Goal: Transaction & Acquisition: Purchase product/service

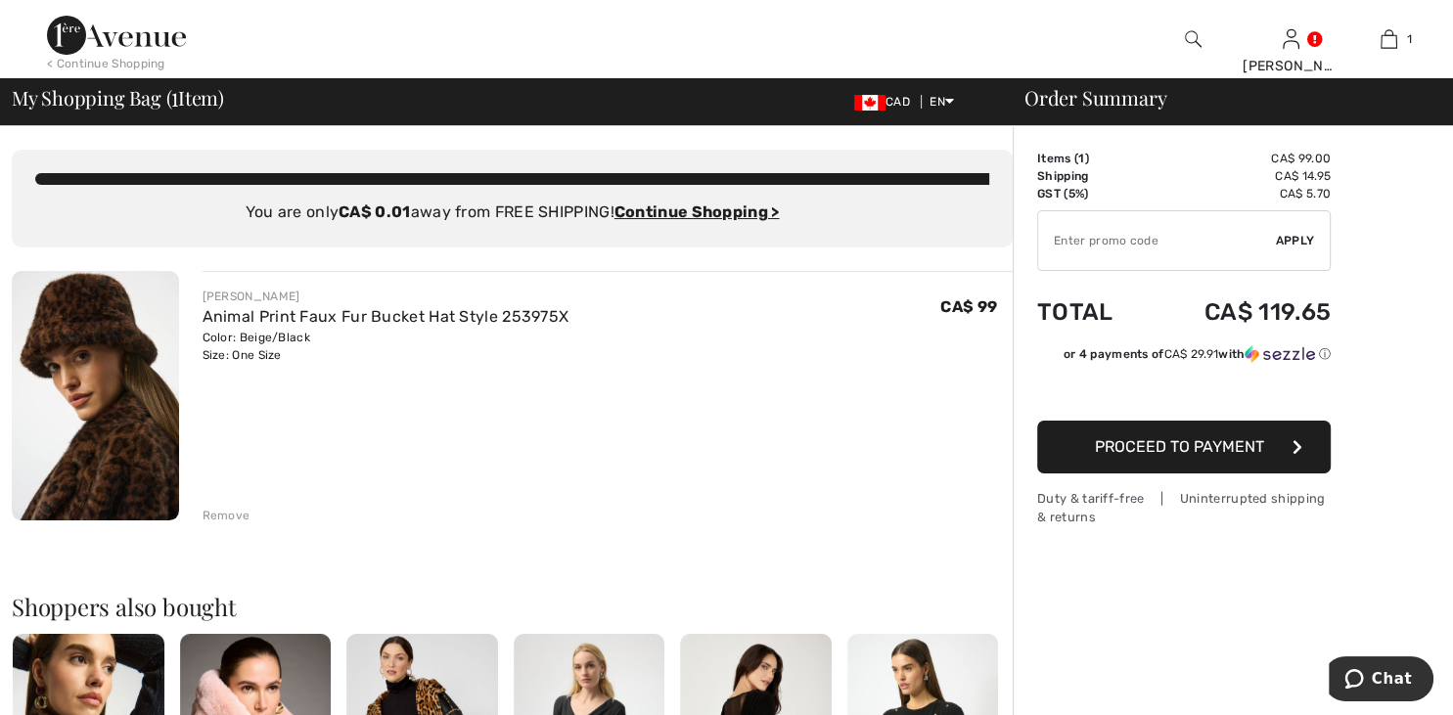
click at [1092, 246] on input "TEXT" at bounding box center [1157, 240] width 238 height 59
click at [1279, 241] on span "Apply" at bounding box center [1294, 241] width 39 height 18
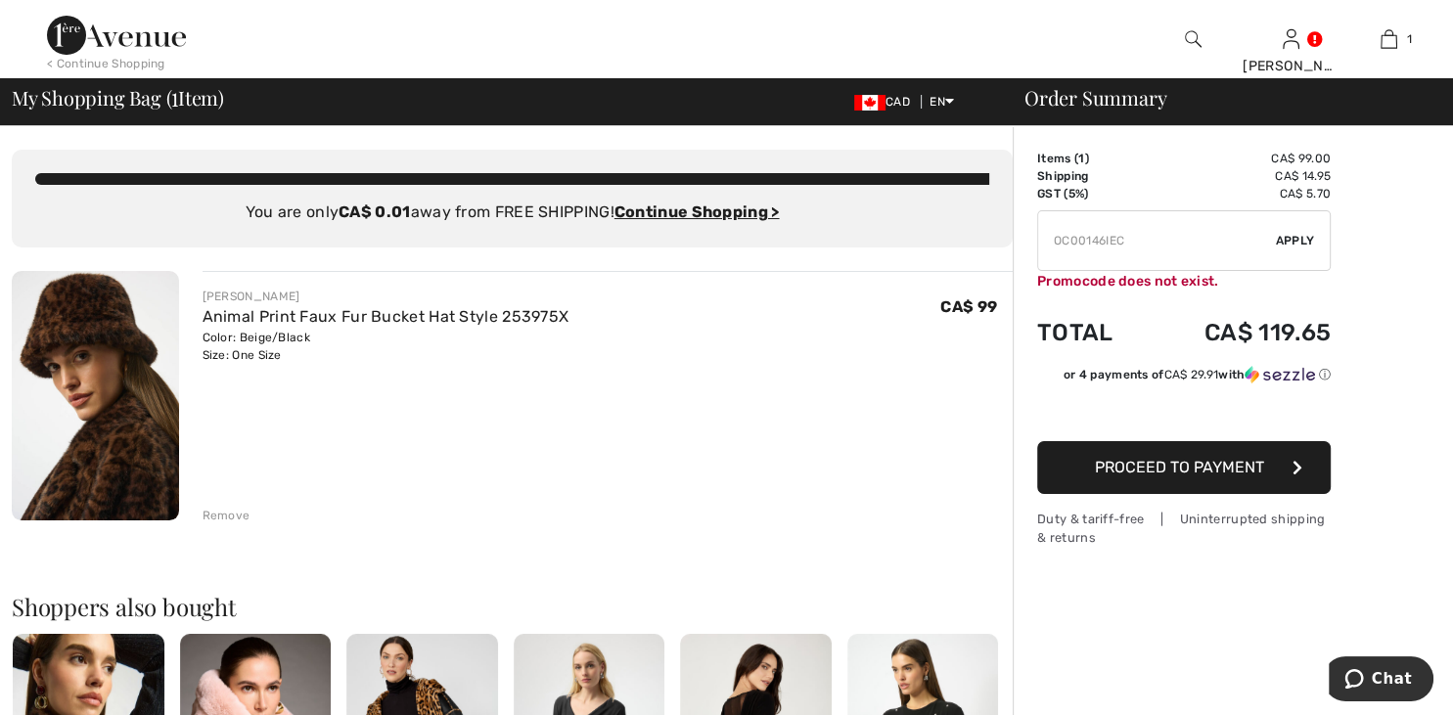
click at [1140, 247] on input "TEXT" at bounding box center [1157, 240] width 238 height 59
type input "OC001461EC"
click at [1306, 241] on span "Apply" at bounding box center [1294, 241] width 39 height 18
click at [1185, 466] on span "Proceed to Payment" at bounding box center [1179, 467] width 169 height 19
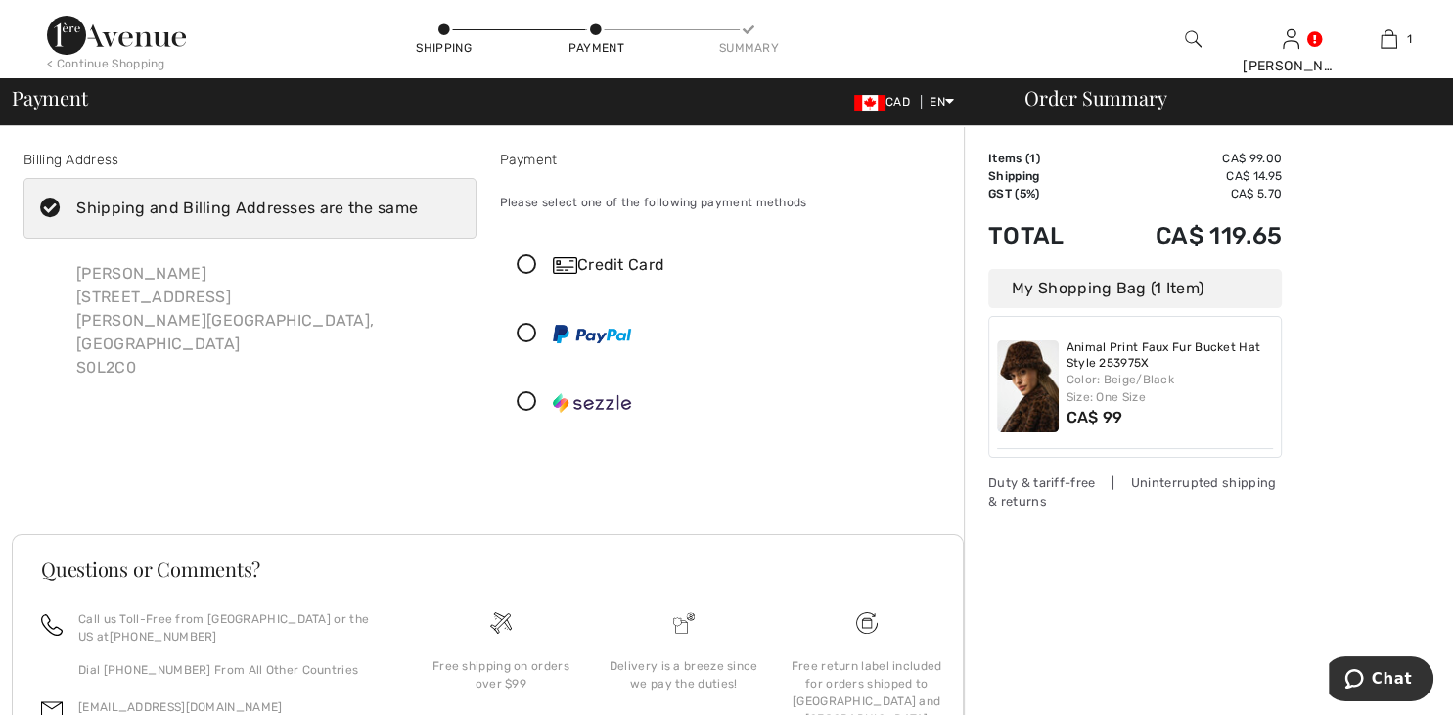
click at [151, 215] on div "Shipping and Billing Addresses are the same" at bounding box center [246, 208] width 341 height 23
click at [418, 215] on input "Shipping and Billing Addresses are the same" at bounding box center [424, 208] width 13 height 59
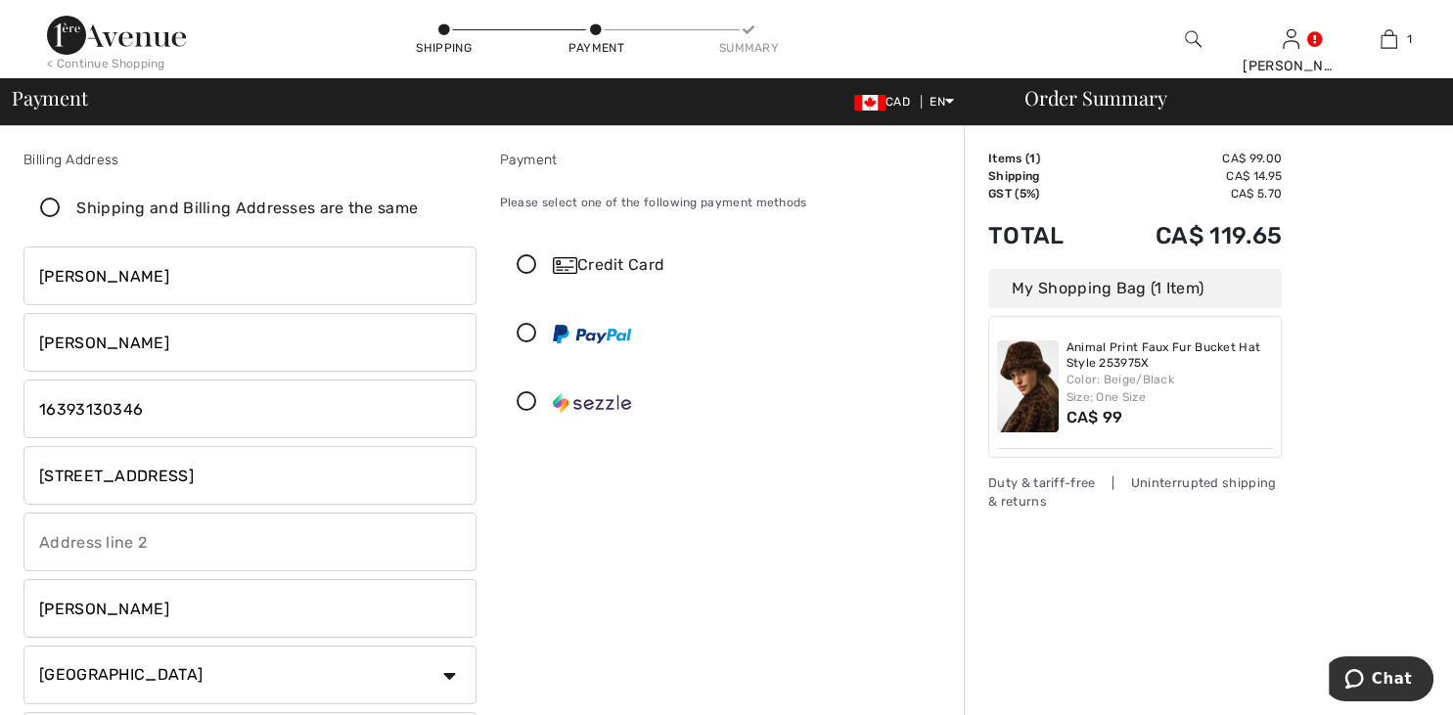
click at [48, 208] on icon at bounding box center [50, 209] width 52 height 21
click at [418, 208] on input "Shipping and Billing Addresses are the same" at bounding box center [424, 208] width 13 height 59
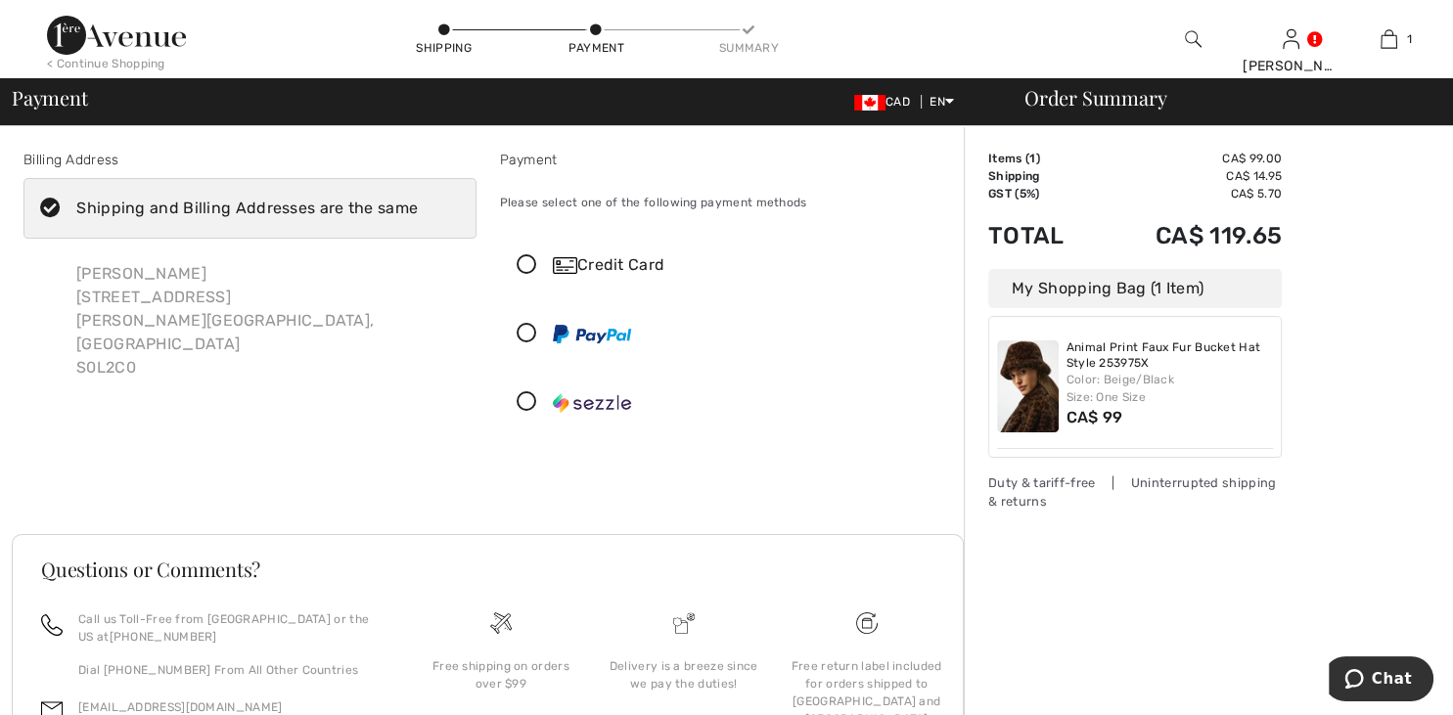
click at [47, 215] on icon at bounding box center [50, 209] width 52 height 21
click at [418, 215] on input "Shipping and Billing Addresses are the same" at bounding box center [424, 208] width 13 height 59
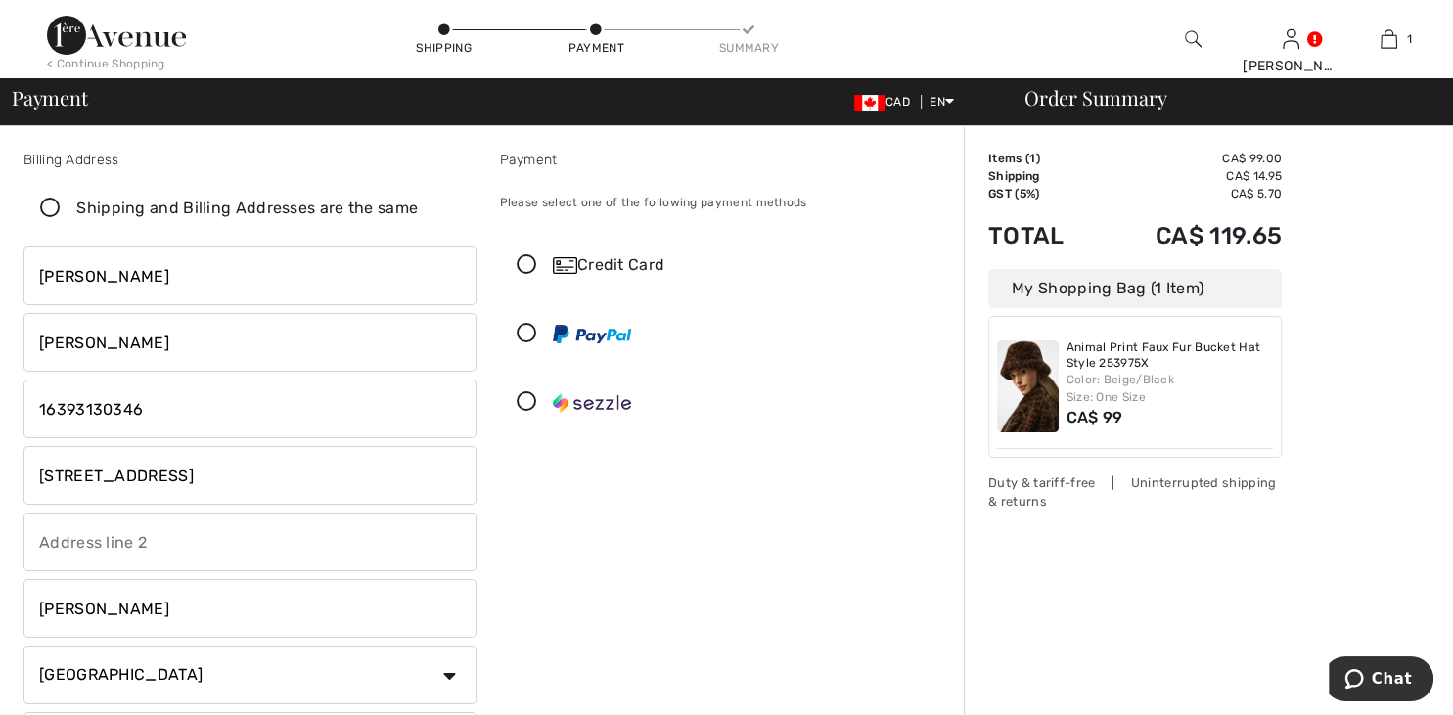
checkbox input "false"
click at [523, 401] on icon at bounding box center [527, 402] width 52 height 21
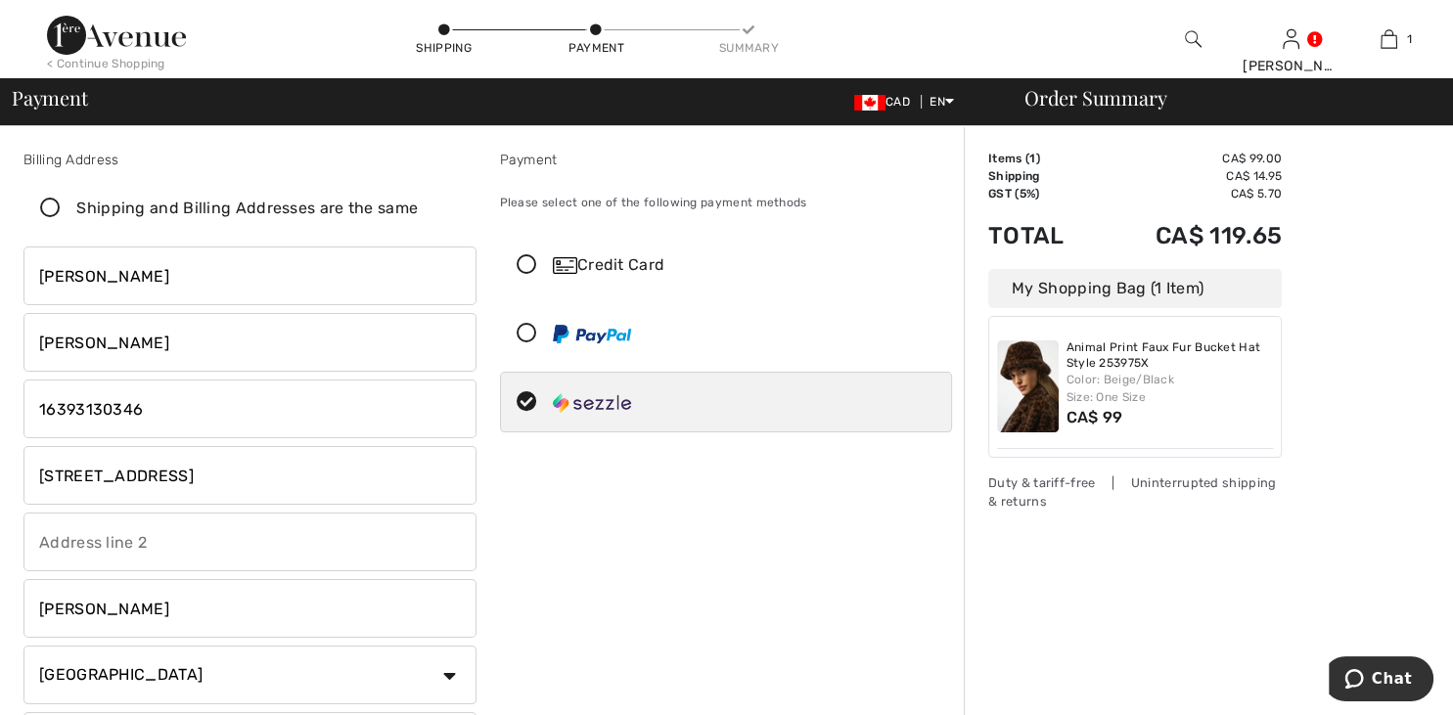
drag, startPoint x: 37, startPoint y: 475, endPoint x: 276, endPoint y: 479, distance: 238.7
click at [276, 479] on input "4902 Tribune St., Box 473" at bounding box center [249, 475] width 453 height 59
type input "4"
type input "Sidetrack Liquor"
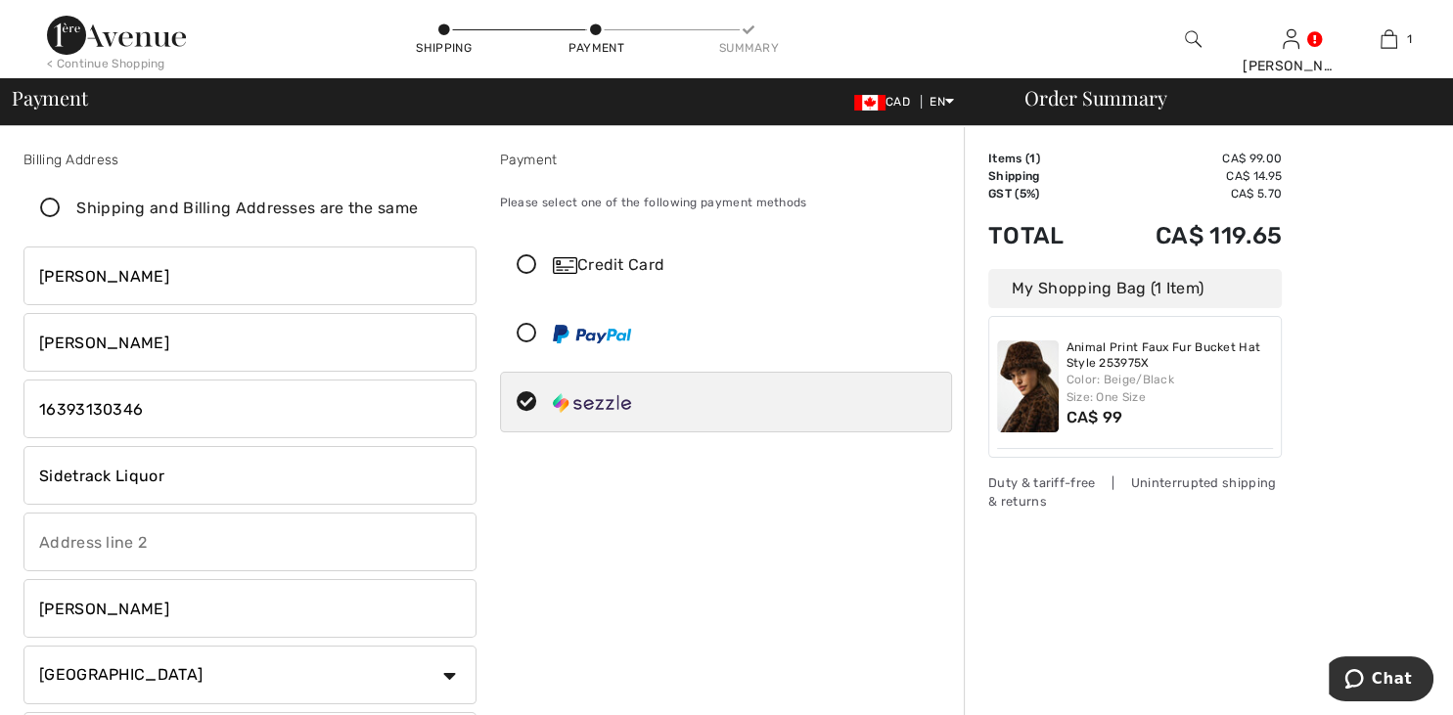
click at [88, 551] on input "text" at bounding box center [249, 542] width 453 height 59
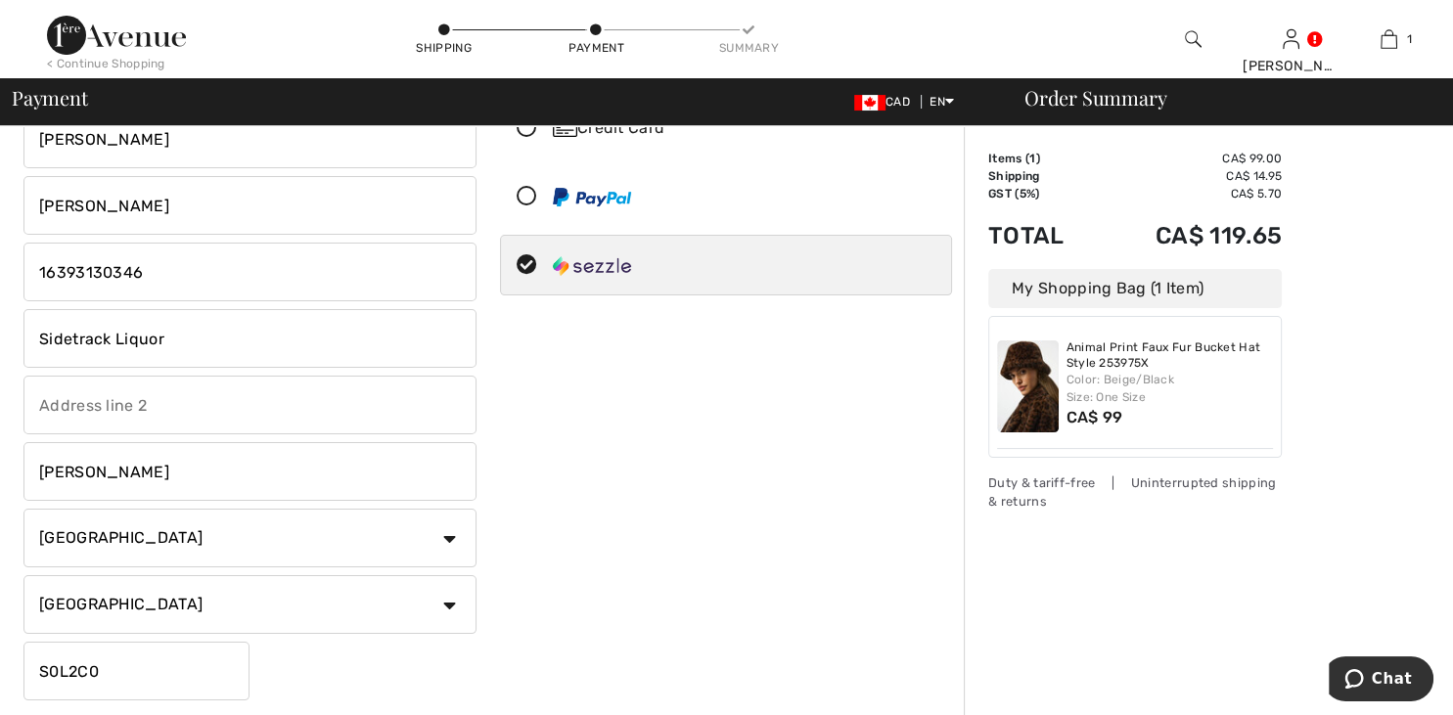
scroll to position [138, 0]
click at [41, 402] on input "text" at bounding box center [249, 404] width 453 height 59
paste input "4909 50 Avenue, Provost, AB T0B 3S0"
drag, startPoint x: 172, startPoint y: 402, endPoint x: 236, endPoint y: 407, distance: 63.8
click at [236, 407] on input "4909 50 Avenue, Provost, AB T0B 3S0" at bounding box center [249, 404] width 453 height 59
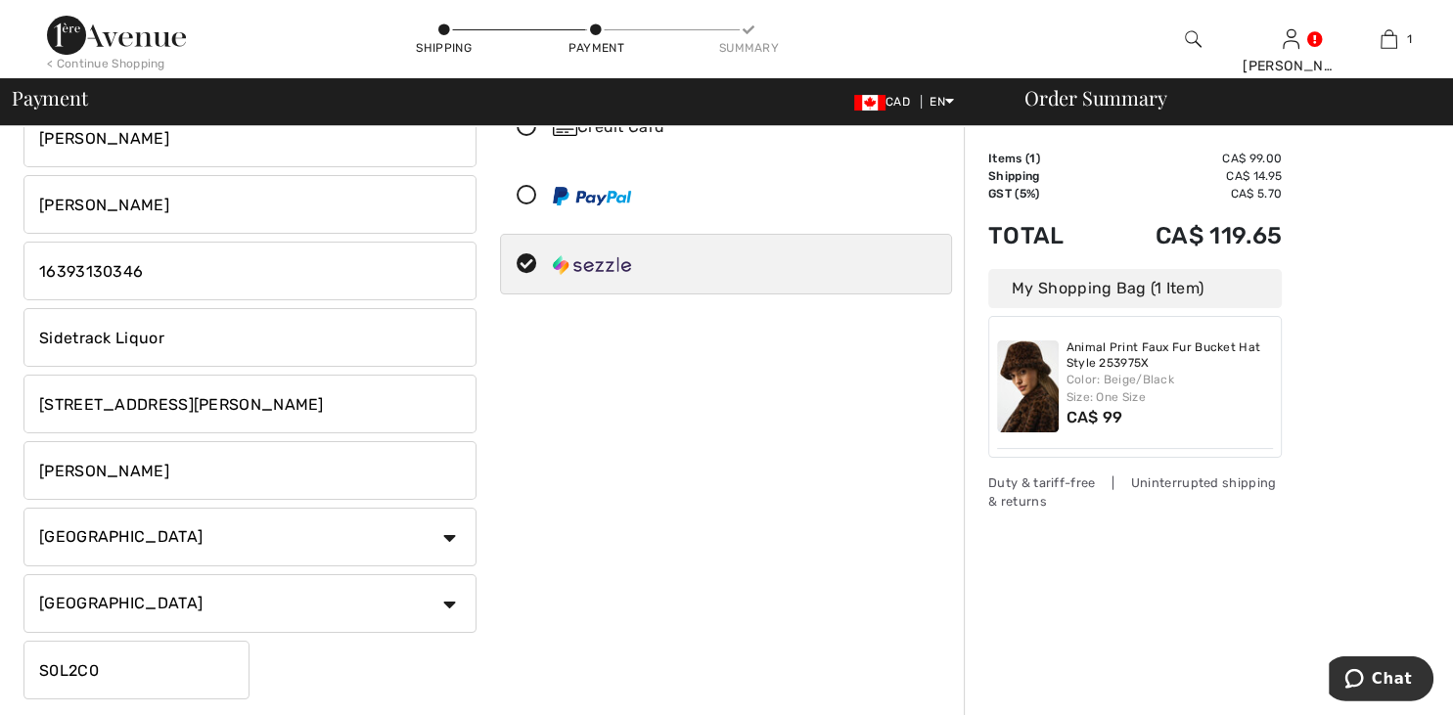
type input "4909 50 Avenue, Provost, AB T0B 3S0"
click at [96, 467] on input "[PERSON_NAME]" at bounding box center [249, 470] width 453 height 59
type input "M"
type input "[PERSON_NAME]"
click at [23, 574] on select "State/Province [GEOGRAPHIC_DATA] [GEOGRAPHIC_DATA] [GEOGRAPHIC_DATA] [GEOGRAPHI…" at bounding box center [249, 603] width 453 height 59
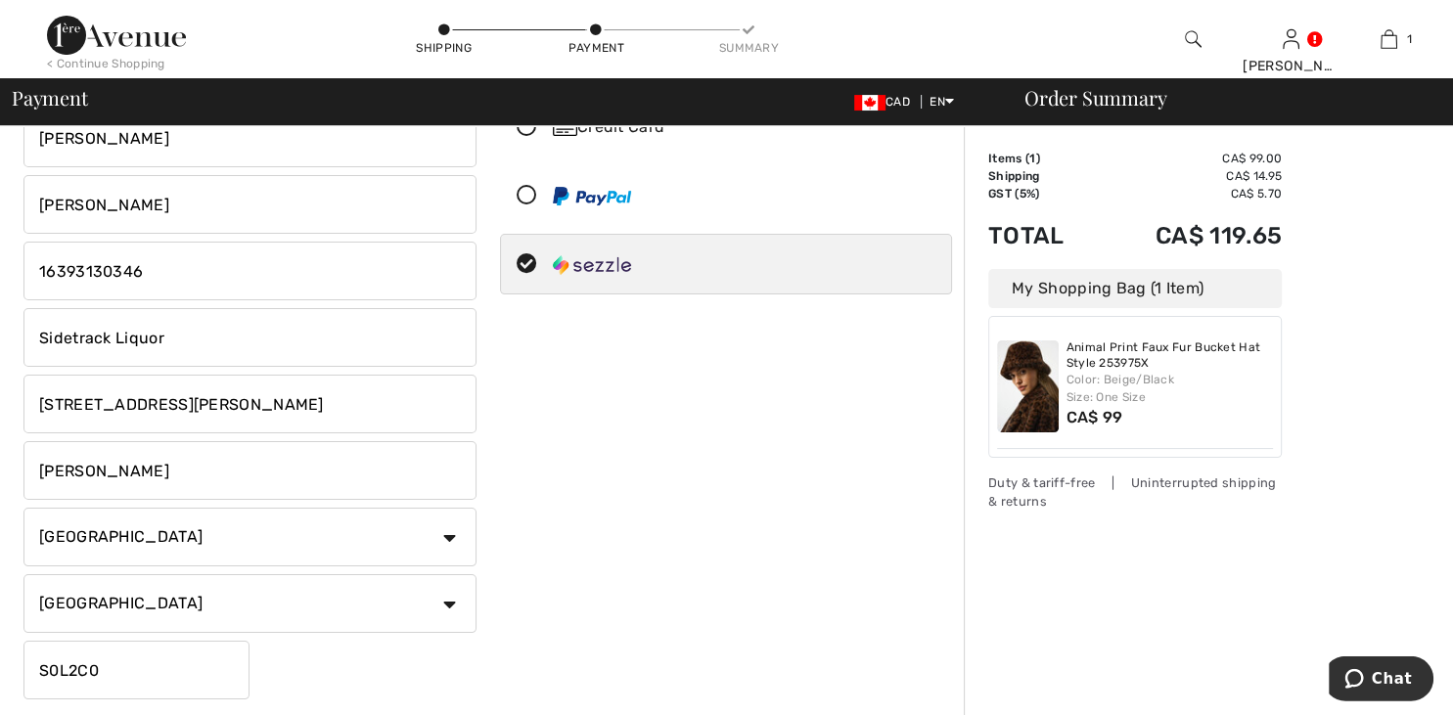
select select "AB"
click option "[GEOGRAPHIC_DATA]" at bounding box center [0, 0] width 0 height 0
click at [217, 419] on input "4909 50 Avenue, Provost, AB T0B 3S0" at bounding box center [249, 404] width 453 height 59
click at [113, 683] on input "S0L2C0" at bounding box center [136, 670] width 226 height 59
type input "S"
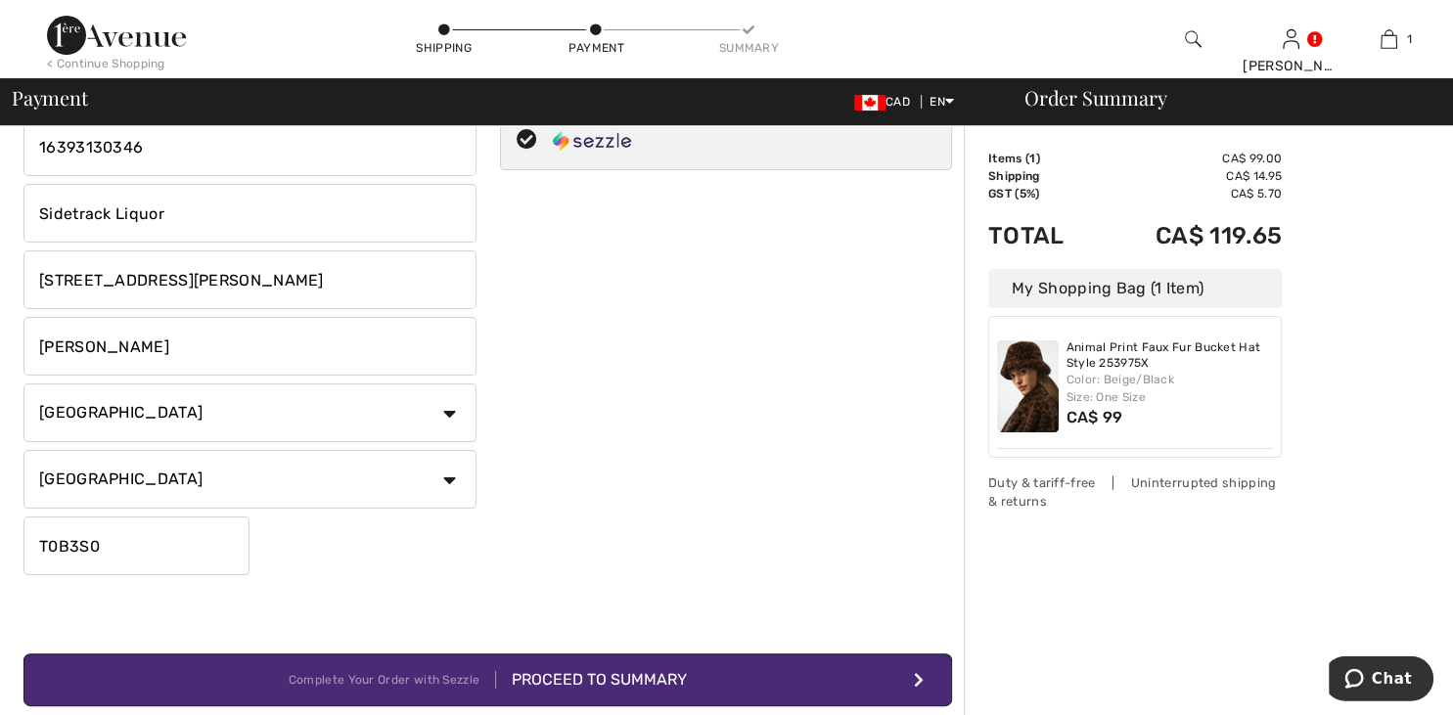
scroll to position [267, 0]
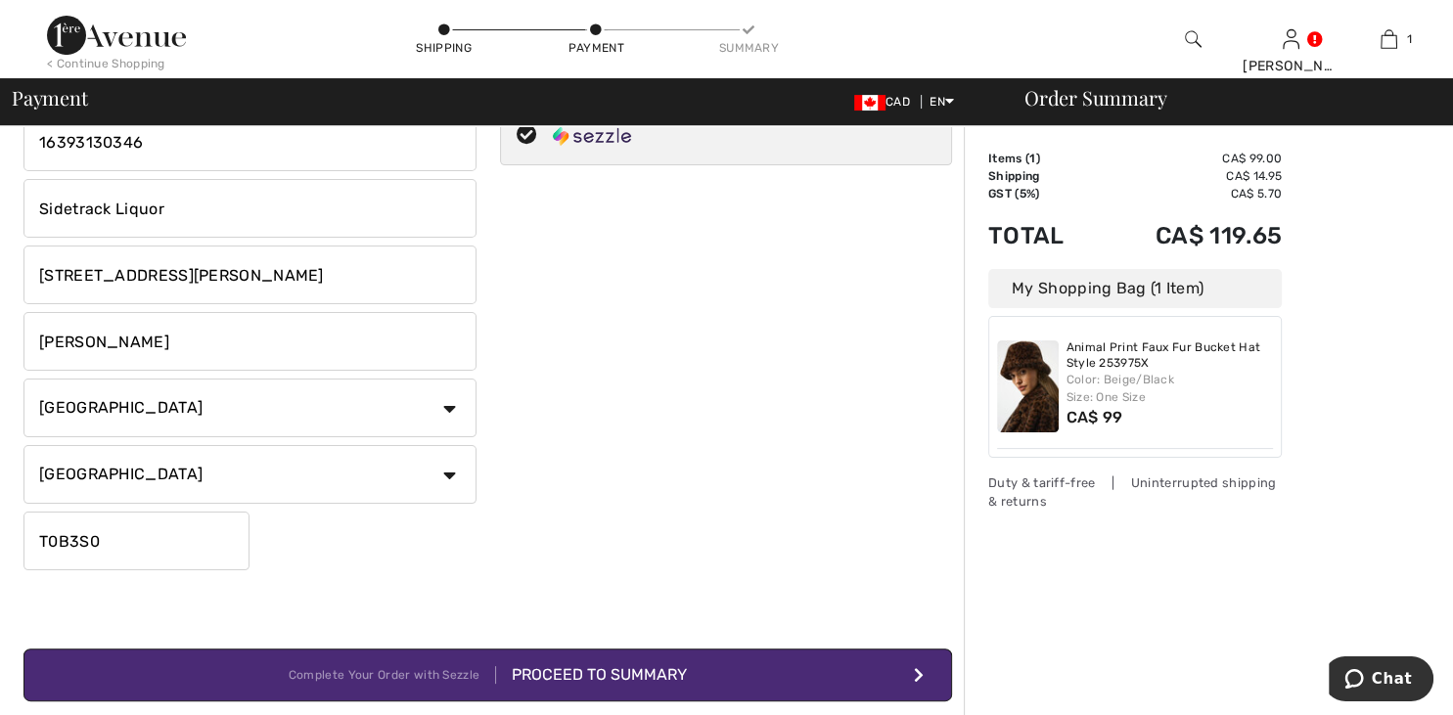
click at [67, 542] on input "T0B3S0" at bounding box center [136, 541] width 226 height 59
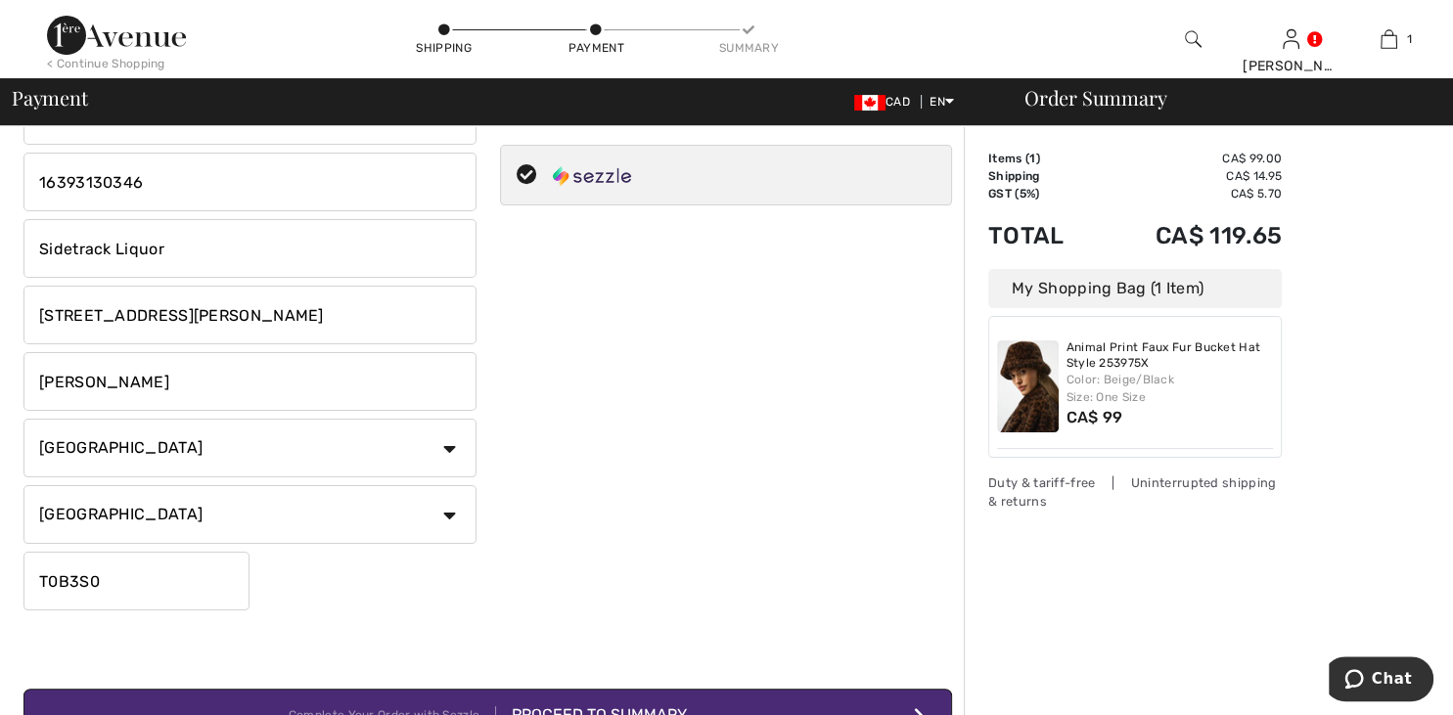
scroll to position [0, 0]
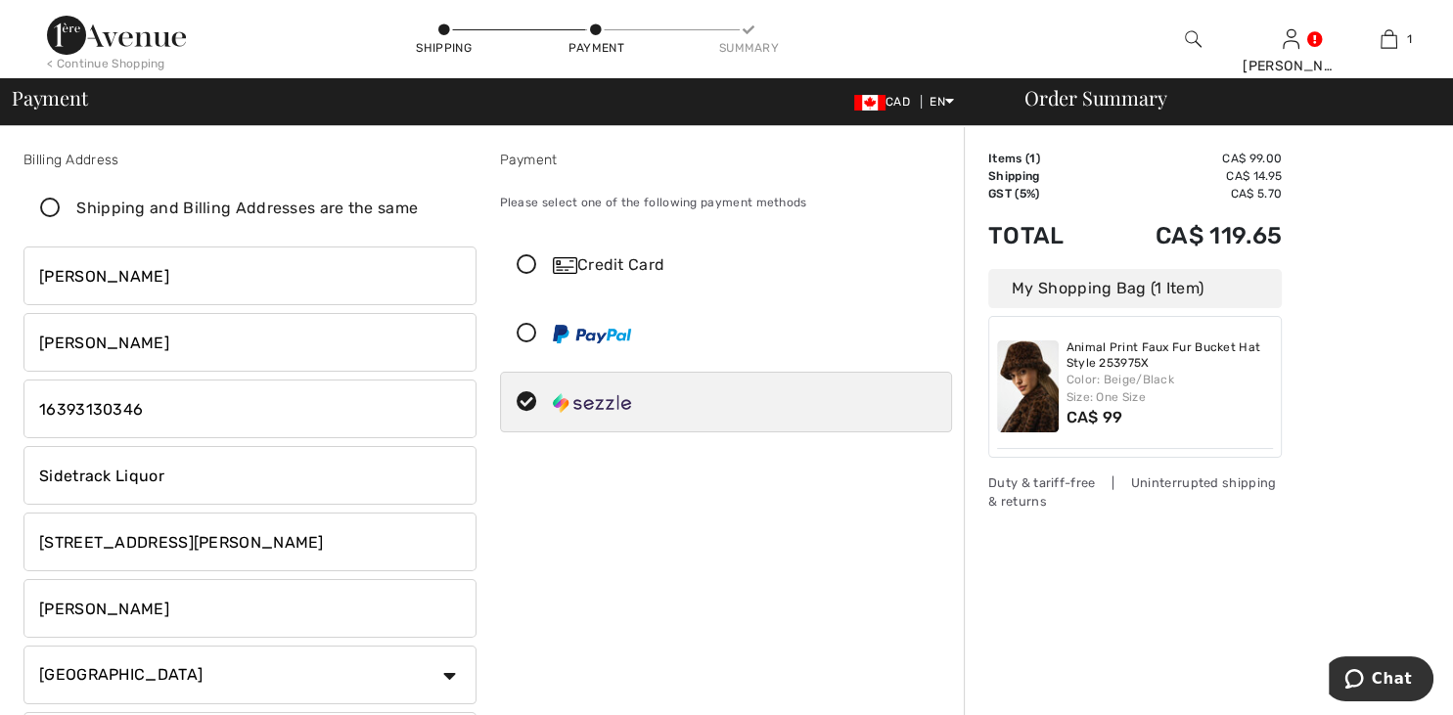
type input "T0B3S0"
click at [178, 471] on input "Sidetrack Liquor" at bounding box center [249, 475] width 453 height 59
type input "Sidetrack Liquor Store"
drag, startPoint x: 335, startPoint y: 543, endPoint x: 175, endPoint y: 522, distance: 160.8
click at [175, 522] on input "4909 50 Avenue, Provost, AB T0B 3S0" at bounding box center [249, 542] width 453 height 59
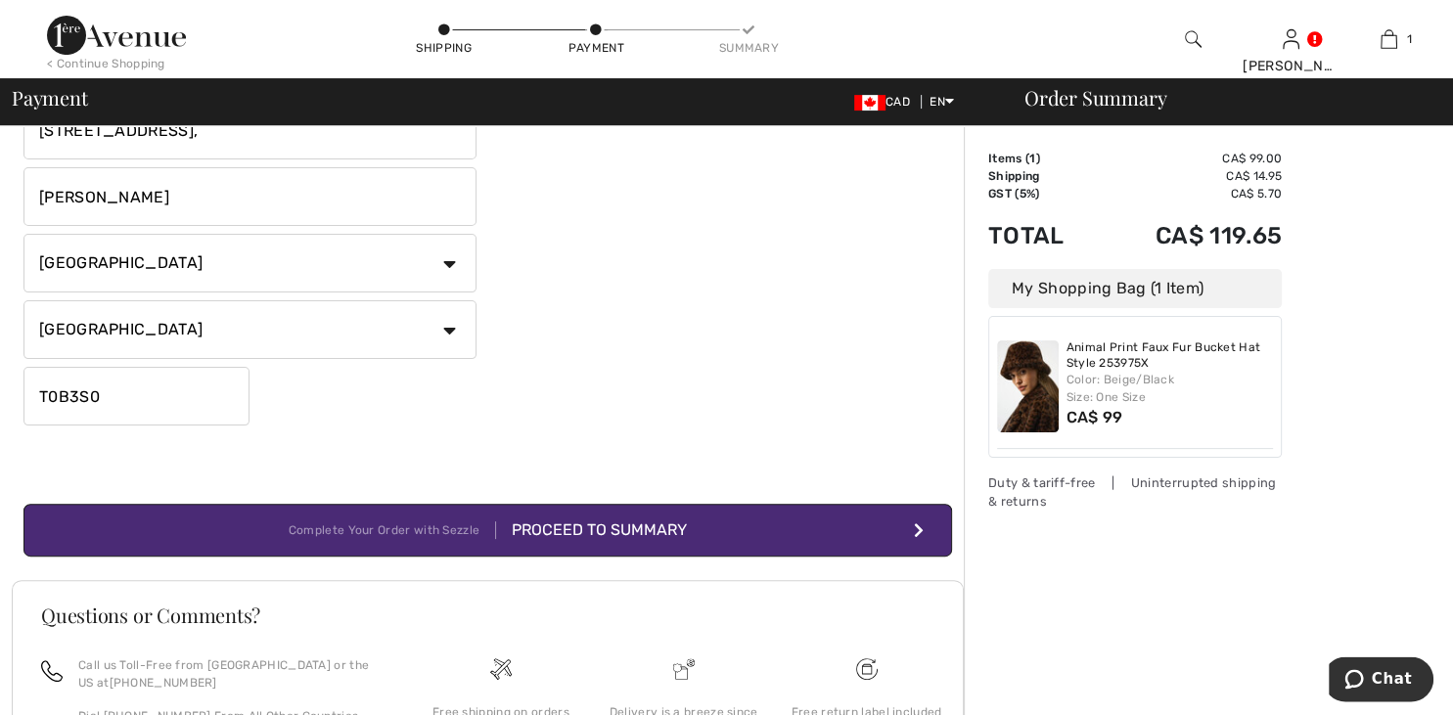
scroll to position [418, 0]
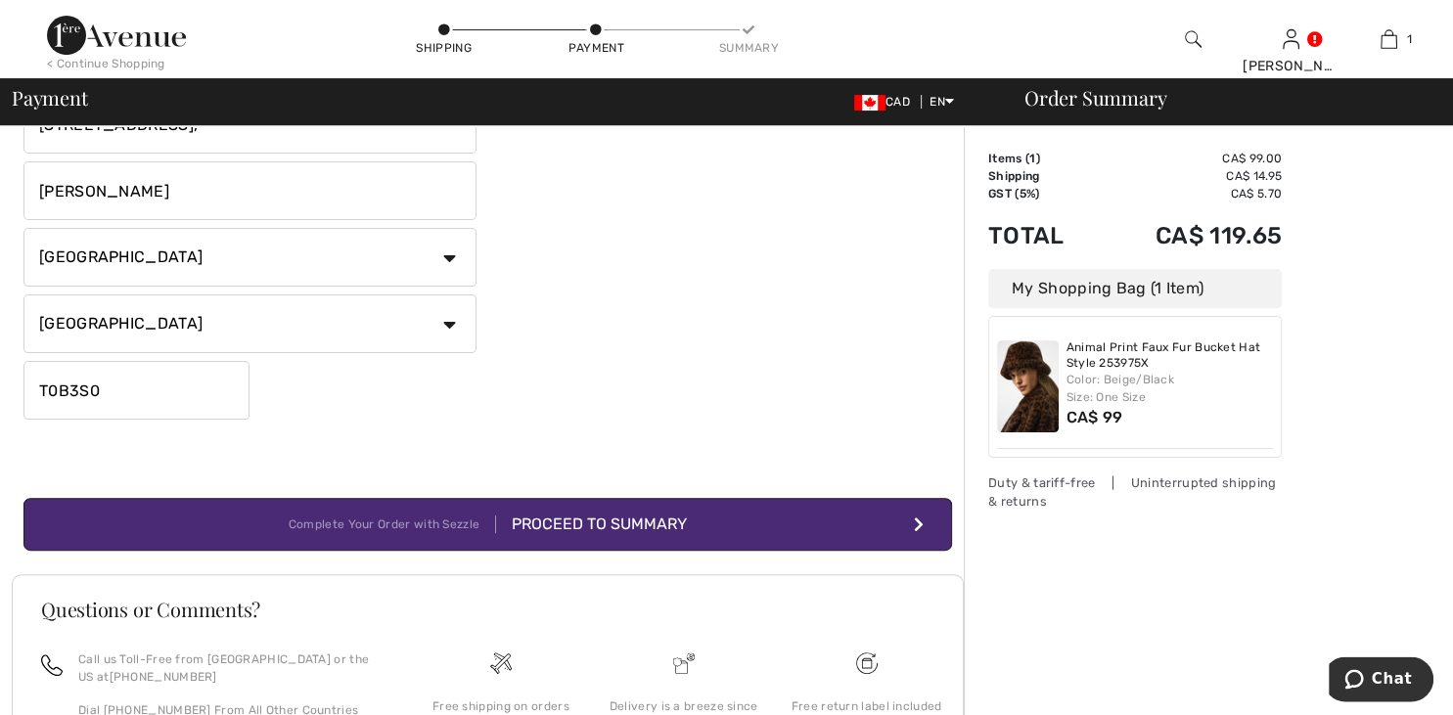
type input "[STREET_ADDRESS],"
click at [572, 520] on div "Proceed to Summary" at bounding box center [591, 524] width 191 height 23
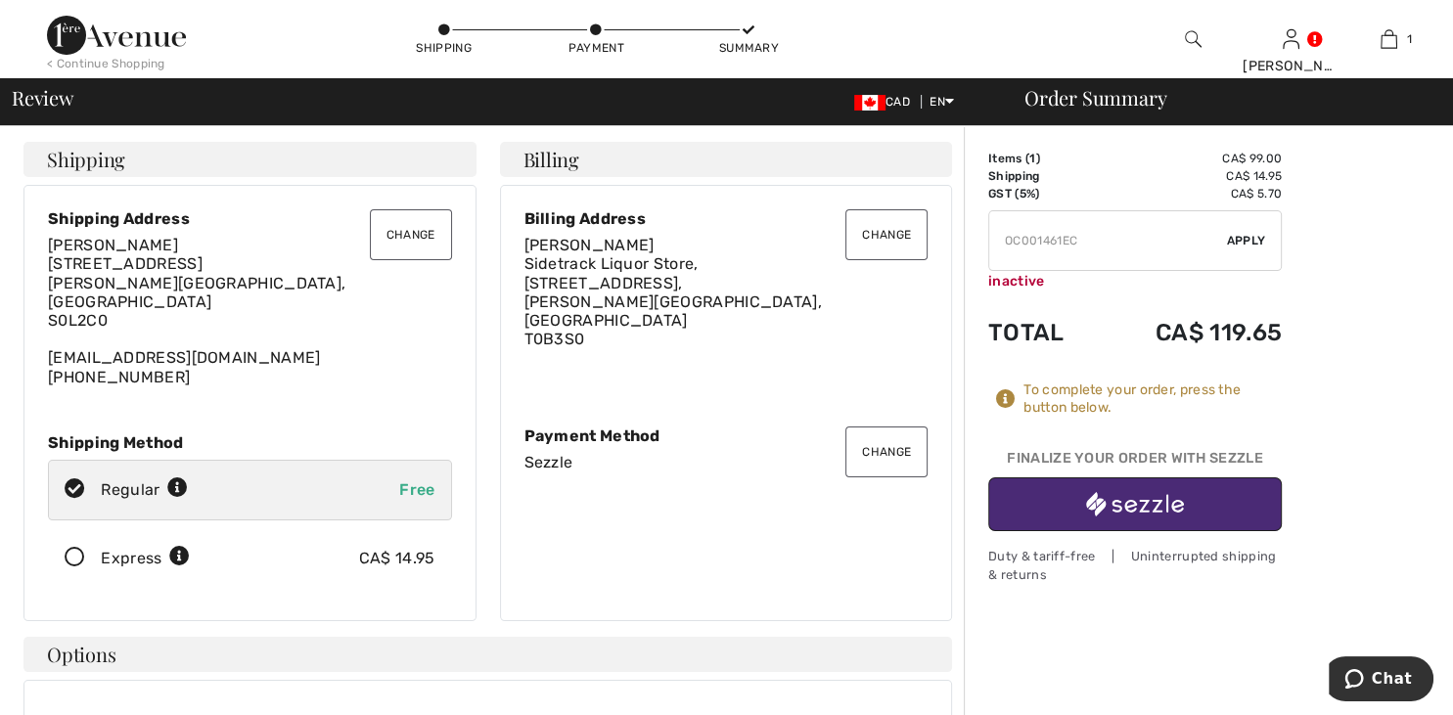
click at [393, 227] on button "Change" at bounding box center [411, 234] width 82 height 51
click at [405, 241] on button "Change" at bounding box center [411, 234] width 82 height 51
click at [406, 237] on button "Change" at bounding box center [411, 234] width 82 height 51
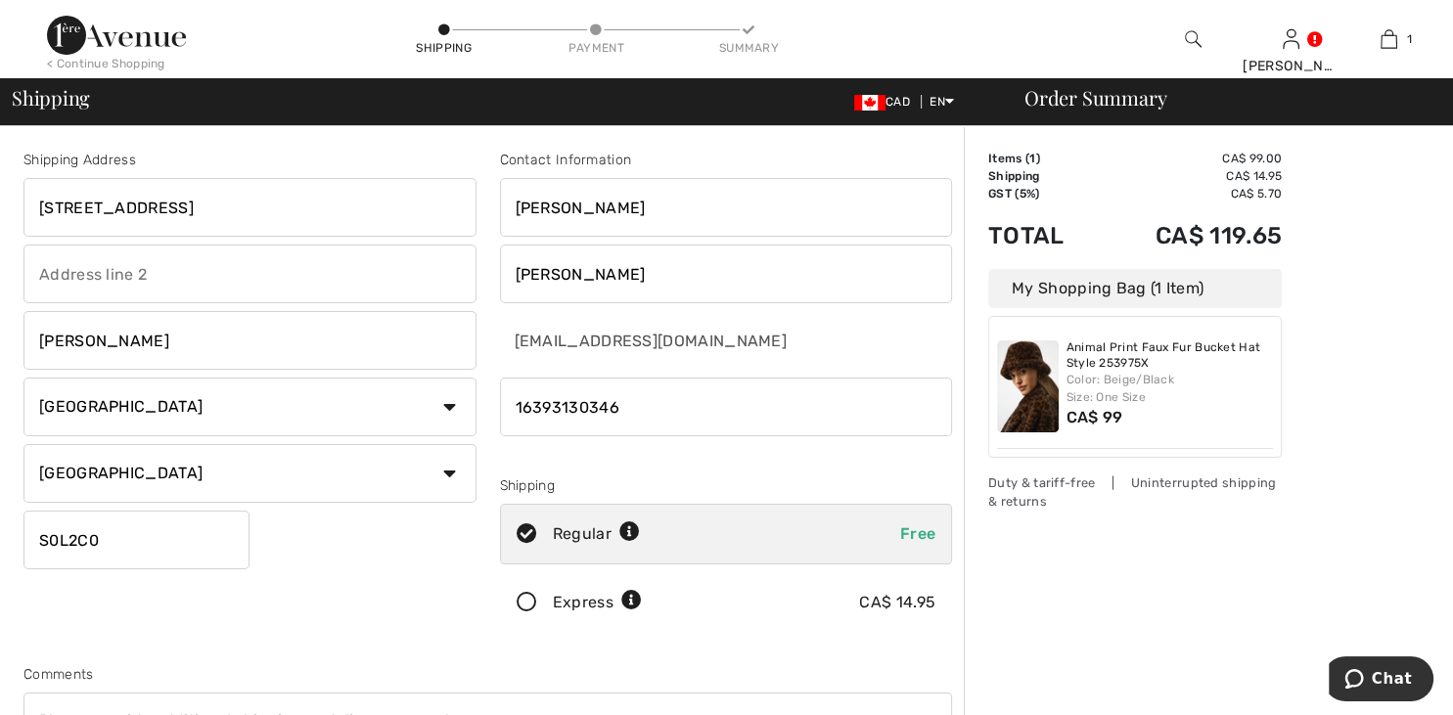
drag, startPoint x: 247, startPoint y: 213, endPoint x: 28, endPoint y: 208, distance: 219.2
click at [28, 208] on input "[STREET_ADDRESS]" at bounding box center [249, 207] width 453 height 59
click at [250, 202] on input "4902 Tribune St., Box 473" at bounding box center [249, 207] width 453 height 59
drag, startPoint x: 250, startPoint y: 202, endPoint x: 217, endPoint y: 201, distance: 33.3
click at [217, 201] on input "4902 Tribune St., Box 473" at bounding box center [249, 207] width 453 height 59
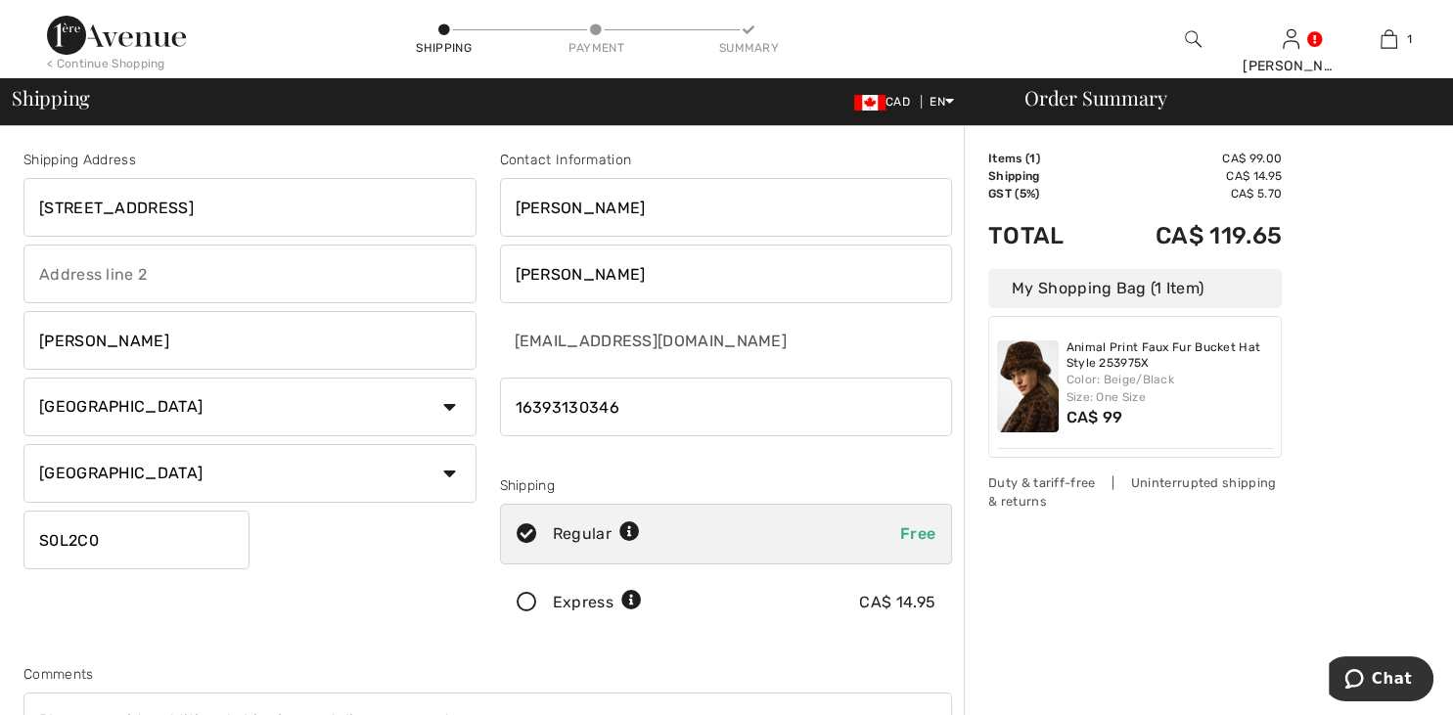
click at [217, 201] on input "4902 Tribune St., Box 473" at bounding box center [249, 207] width 453 height 59
click at [226, 201] on input "4902 Tribune St., 73" at bounding box center [249, 207] width 453 height 59
type input "4"
paste input "4909 50 Avenue, Provost, AB T0B 3S0"
type input "4909 50 Avenue, Provost, AB T0B 3S0"
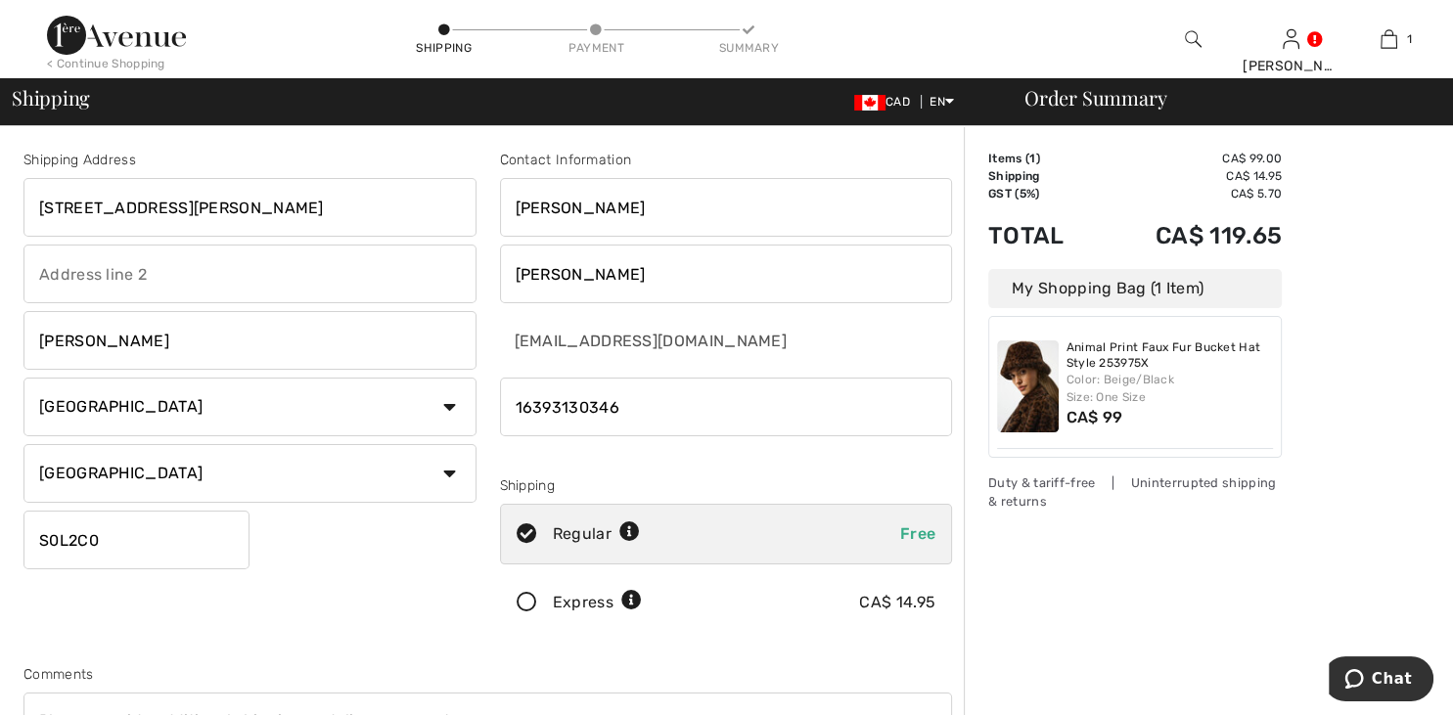
click at [105, 354] on input "Macklin" at bounding box center [249, 340] width 453 height 59
type input "M"
type input "Provost"
click at [23, 444] on select "State/Province Alberta British Columbia Manitoba New Brunswick Newfoundland and…" at bounding box center [249, 473] width 453 height 59
select select "AB"
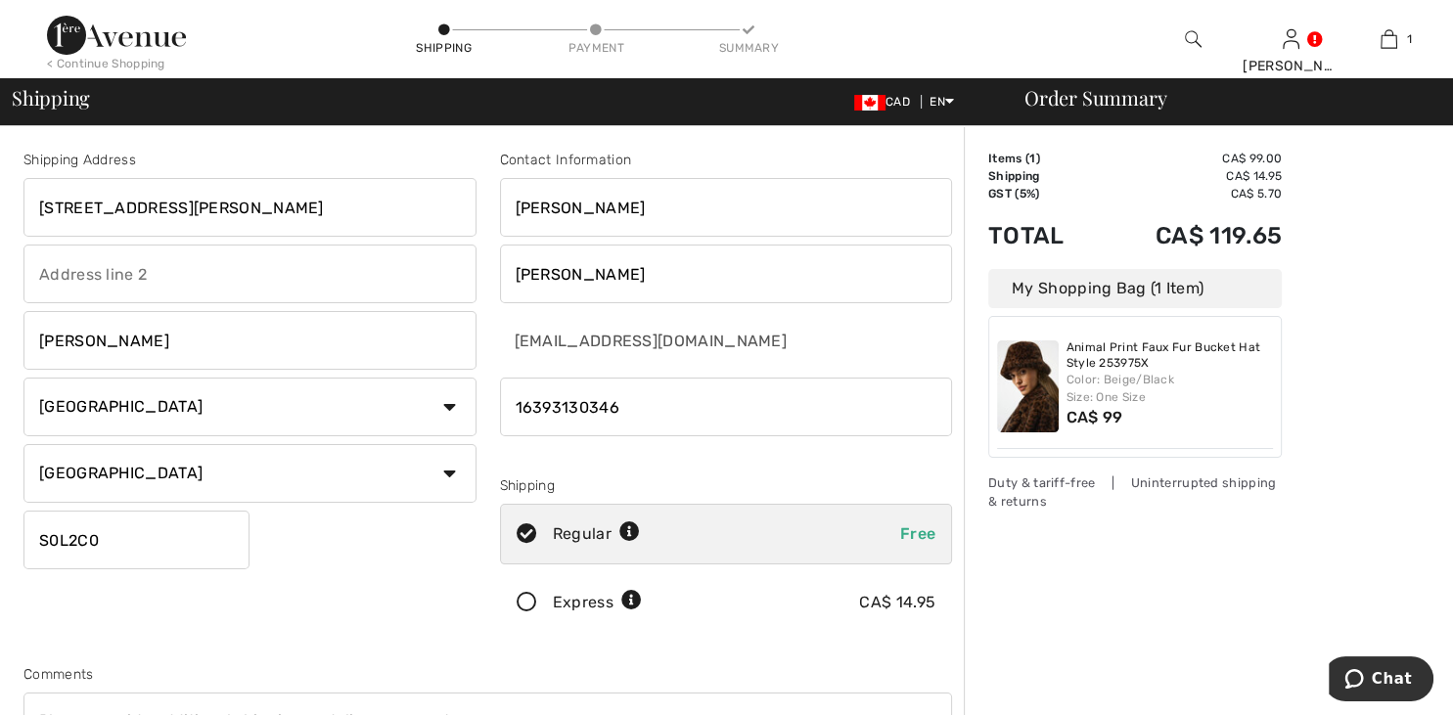
click option "[GEOGRAPHIC_DATA]" at bounding box center [0, 0] width 0 height 0
drag, startPoint x: 115, startPoint y: 539, endPoint x: 26, endPoint y: 542, distance: 89.1
click at [26, 542] on input "S0L2C0" at bounding box center [136, 540] width 226 height 59
type input "T0B3S0"
click at [332, 214] on input "4909 50 Avenue, Provost, AB T0B 3S0" at bounding box center [249, 207] width 453 height 59
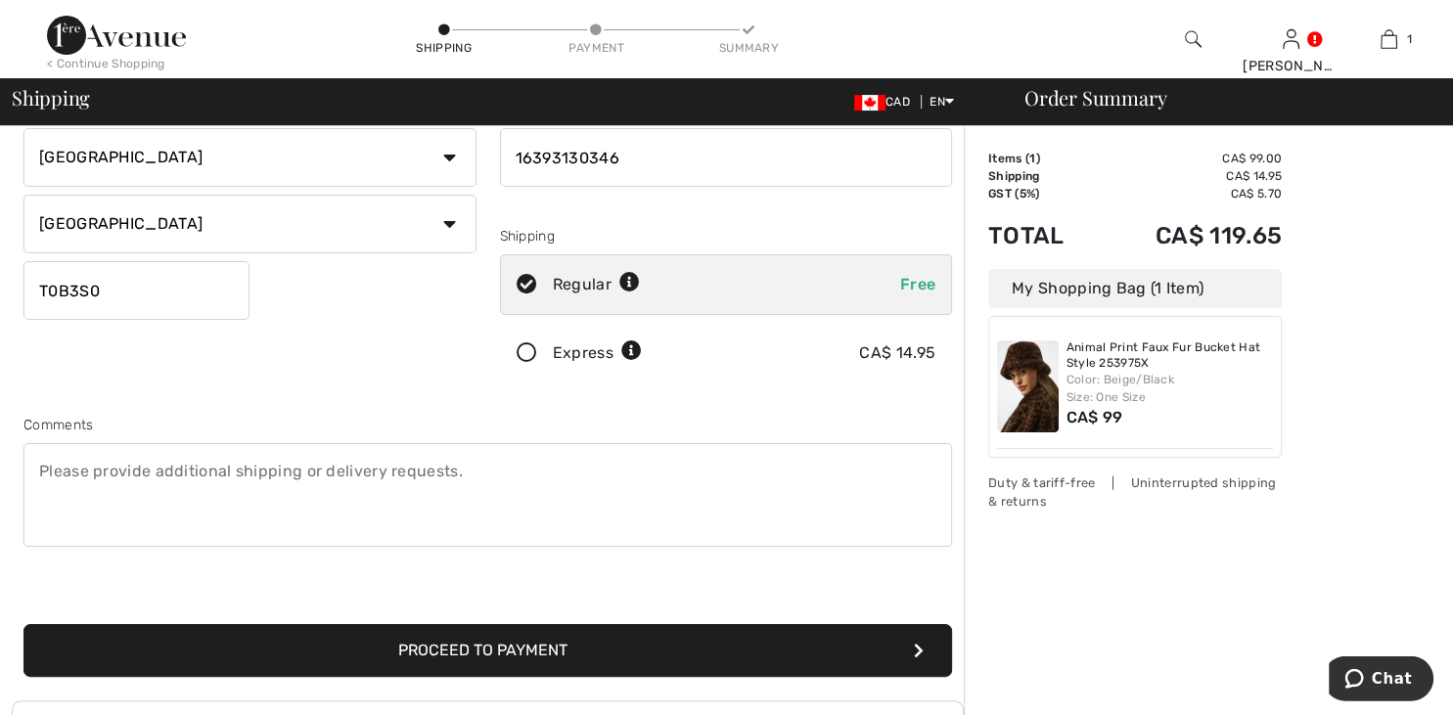
scroll to position [266, 0]
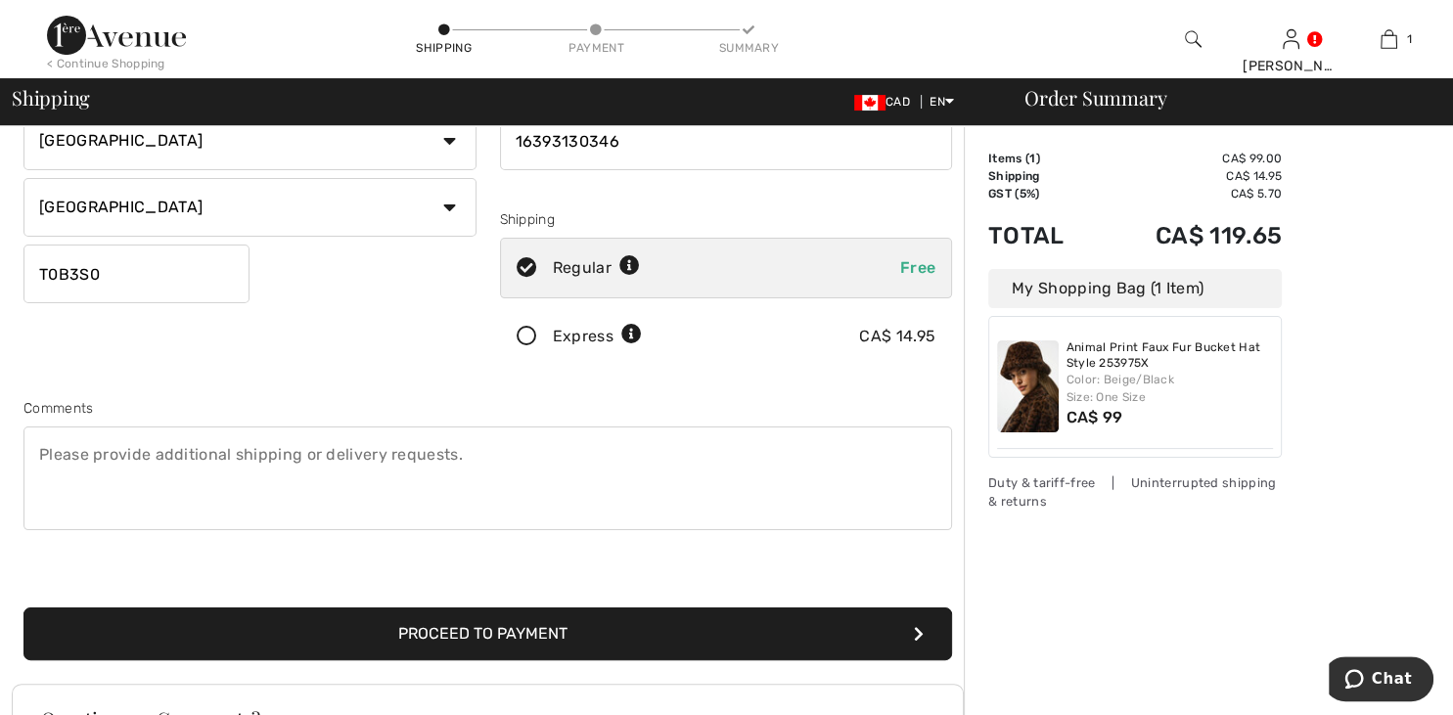
type input "[STREET_ADDRESS],"
drag, startPoint x: 458, startPoint y: 455, endPoint x: 364, endPoint y: 459, distance: 94.0
click at [364, 459] on textarea at bounding box center [487, 478] width 928 height 104
click at [436, 611] on button "Proceed to Payment" at bounding box center [487, 633] width 928 height 53
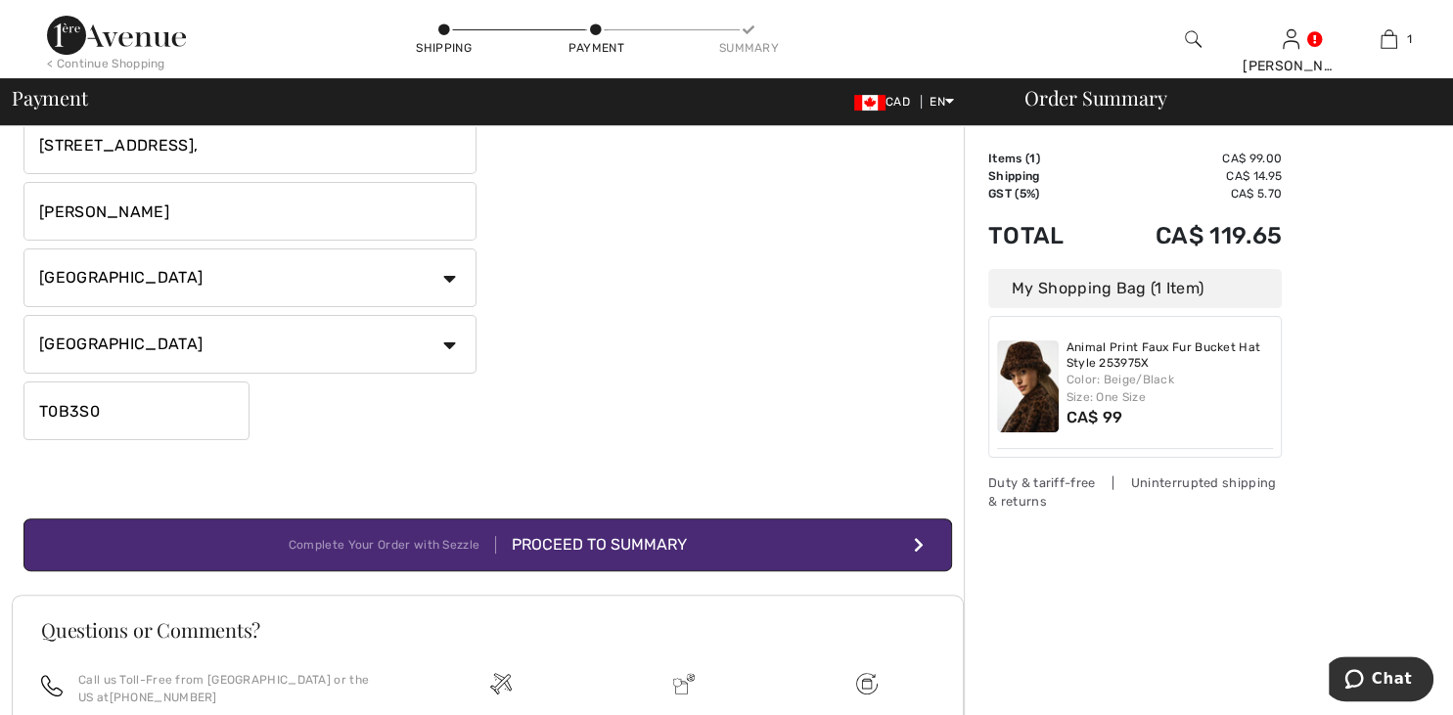
scroll to position [412, 0]
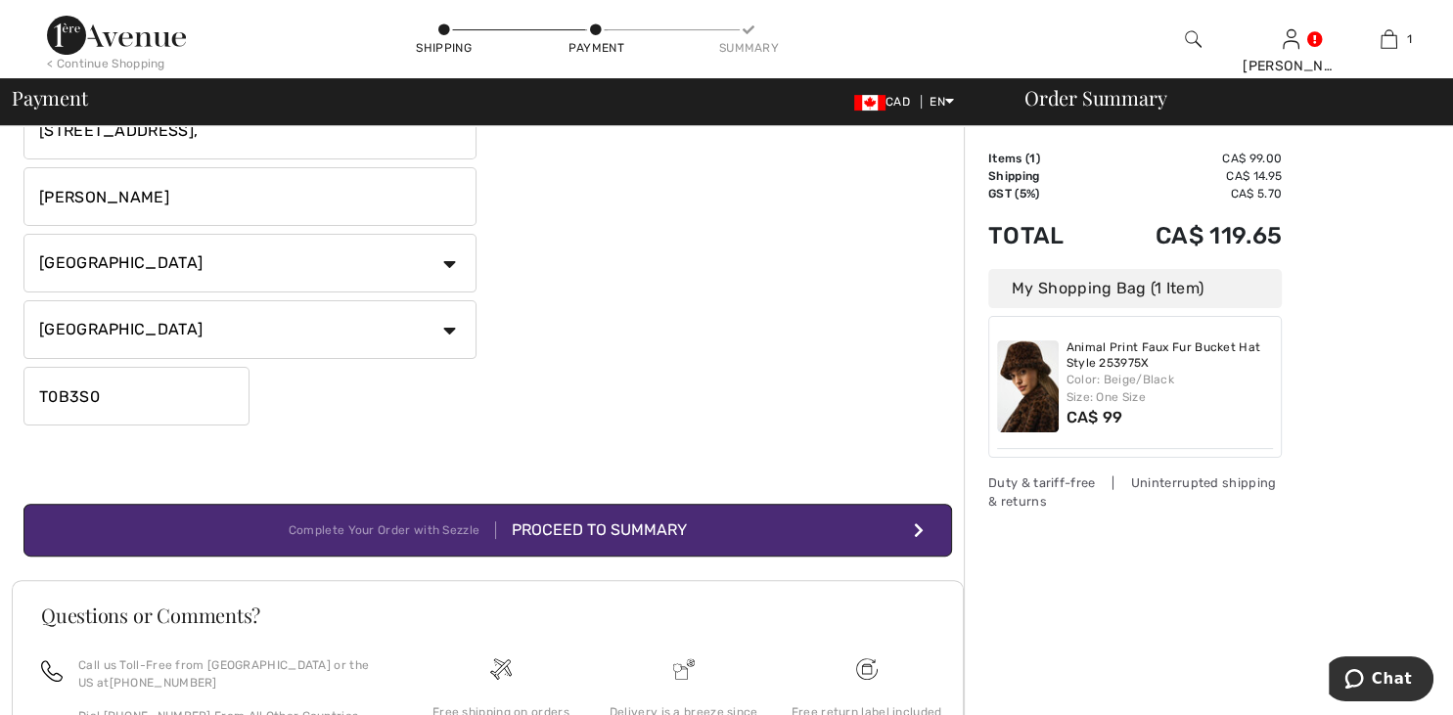
click at [635, 534] on div "Proceed to Summary" at bounding box center [591, 529] width 191 height 23
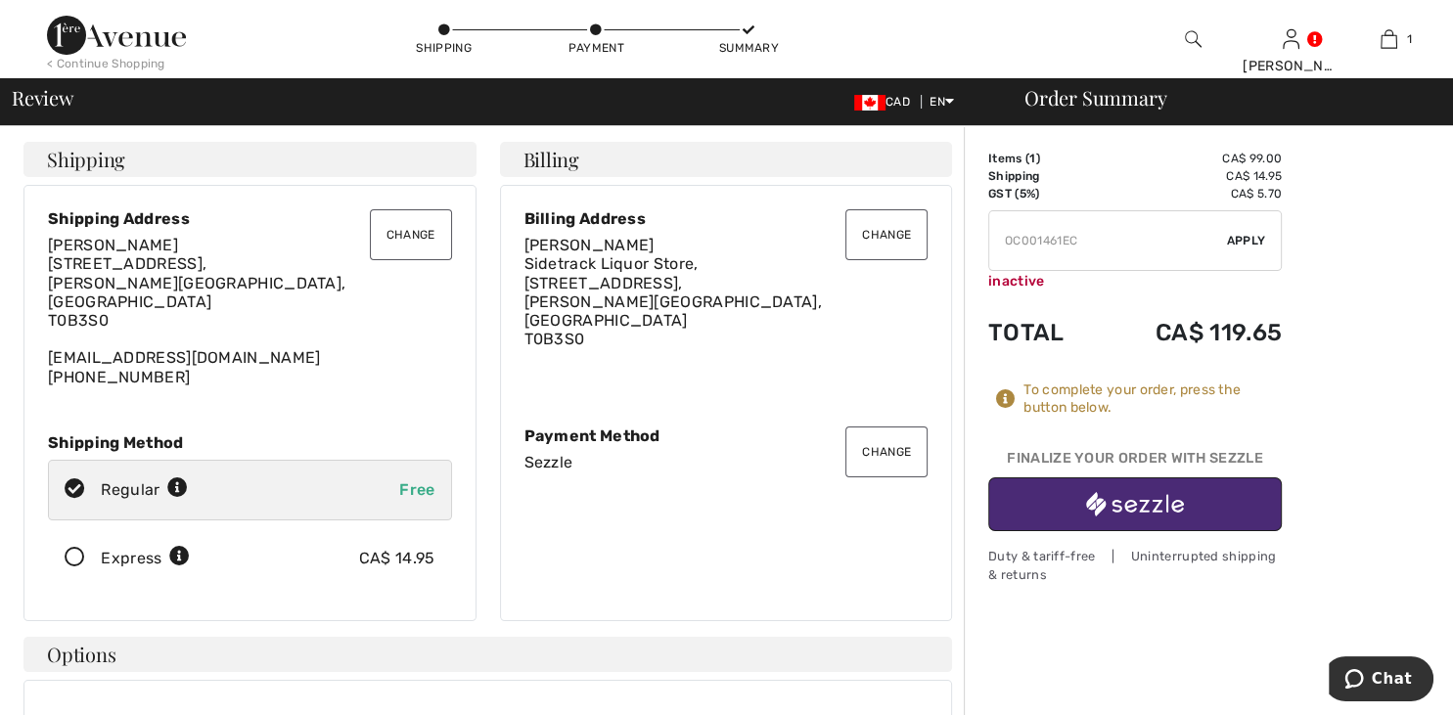
click at [899, 237] on button "Change" at bounding box center [886, 234] width 82 height 51
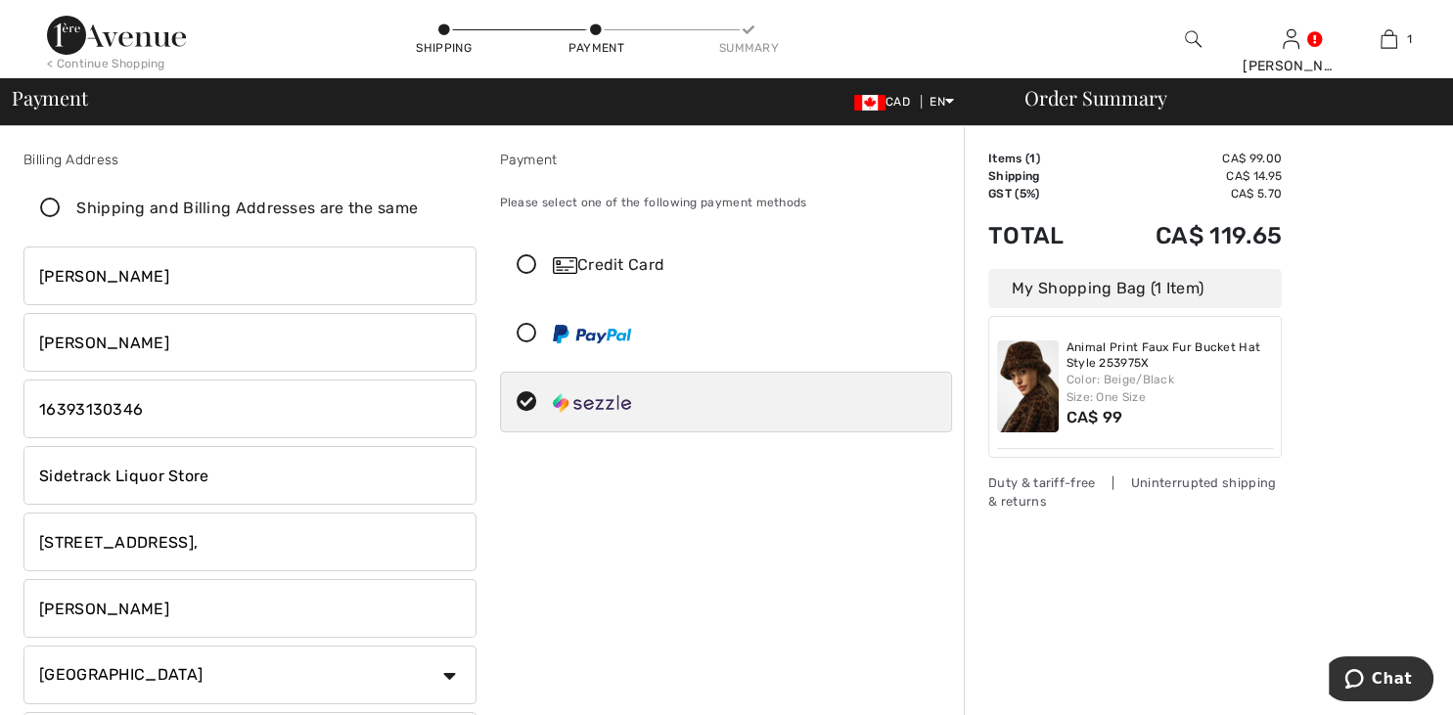
drag, startPoint x: 215, startPoint y: 475, endPoint x: 33, endPoint y: 469, distance: 182.1
click at [33, 469] on input "Sidetrack Liquor Store" at bounding box center [249, 475] width 453 height 59
type input "S"
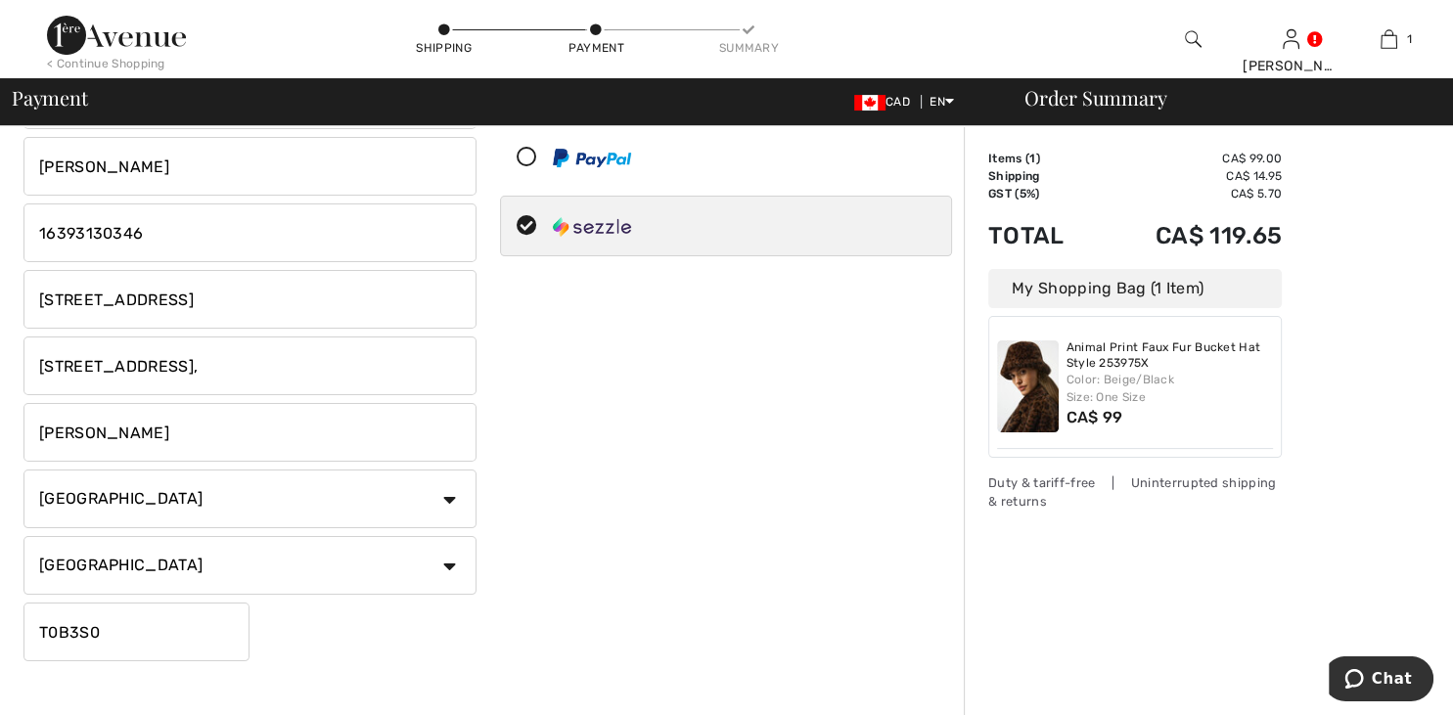
scroll to position [179, 0]
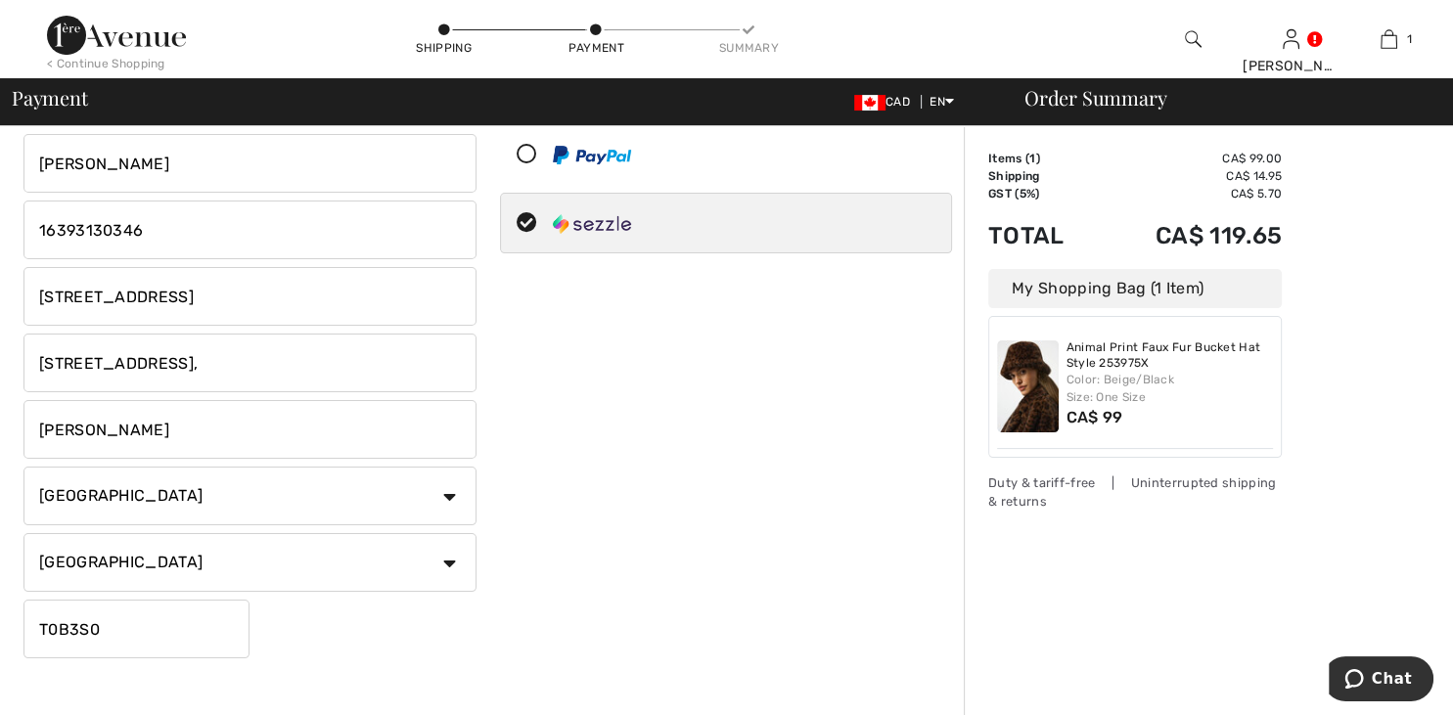
type input "[STREET_ADDRESS]"
drag, startPoint x: 196, startPoint y: 382, endPoint x: 32, endPoint y: 380, distance: 163.4
click at [32, 380] on input "[STREET_ADDRESS]," at bounding box center [249, 363] width 453 height 59
type input "Box 473"
click at [390, 427] on input "[PERSON_NAME]" at bounding box center [249, 429] width 453 height 59
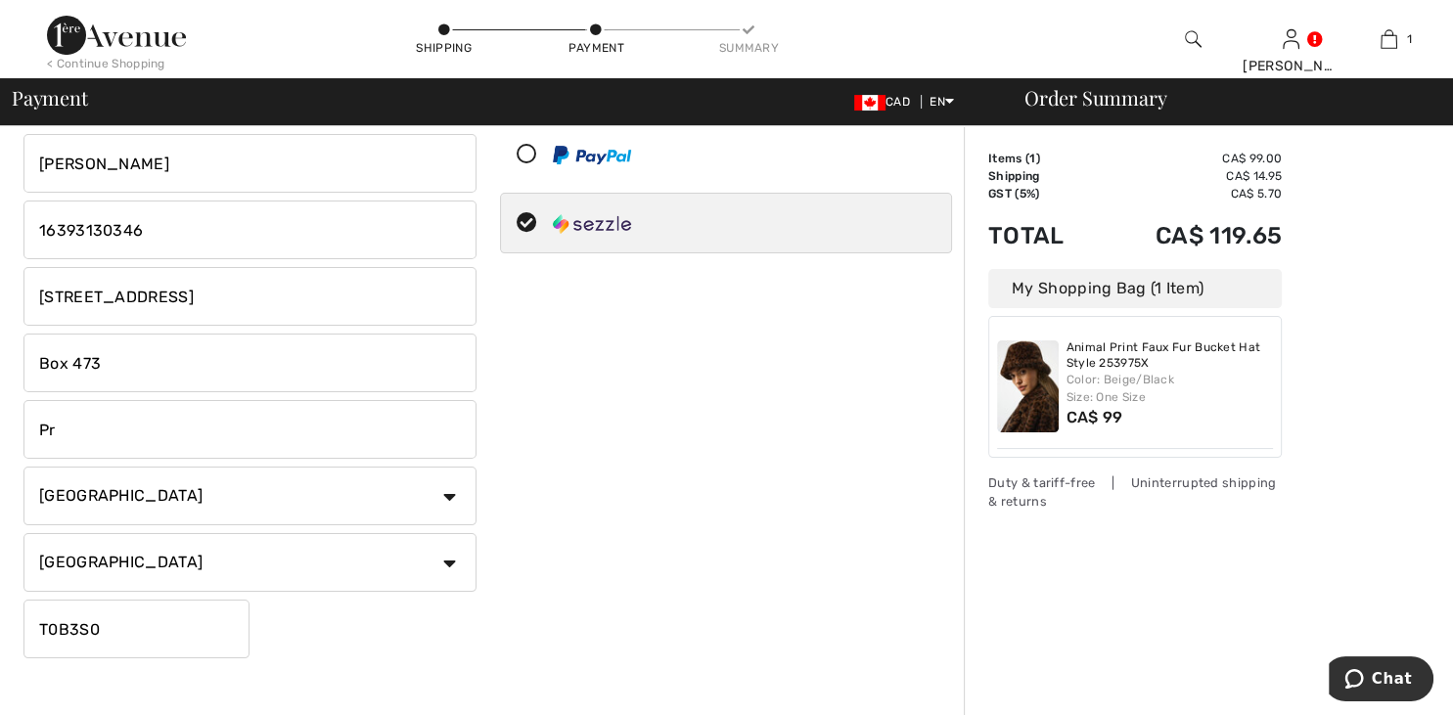
type input "P"
type input "[PERSON_NAME]"
click at [23, 533] on select "State/Province [GEOGRAPHIC_DATA] [GEOGRAPHIC_DATA] [GEOGRAPHIC_DATA] [GEOGRAPHI…" at bounding box center [249, 562] width 453 height 59
select select "SK"
click option "Saskatchewan" at bounding box center [0, 0] width 0 height 0
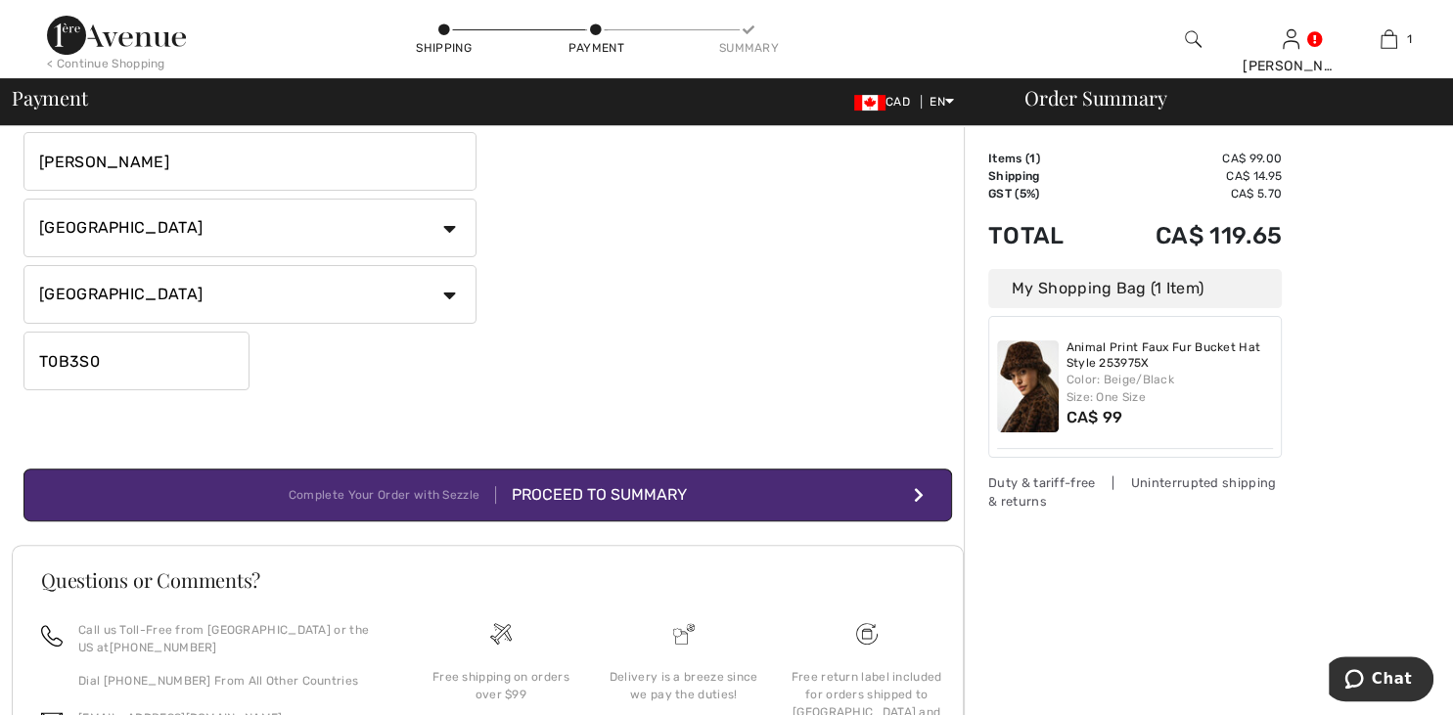
scroll to position [448, 0]
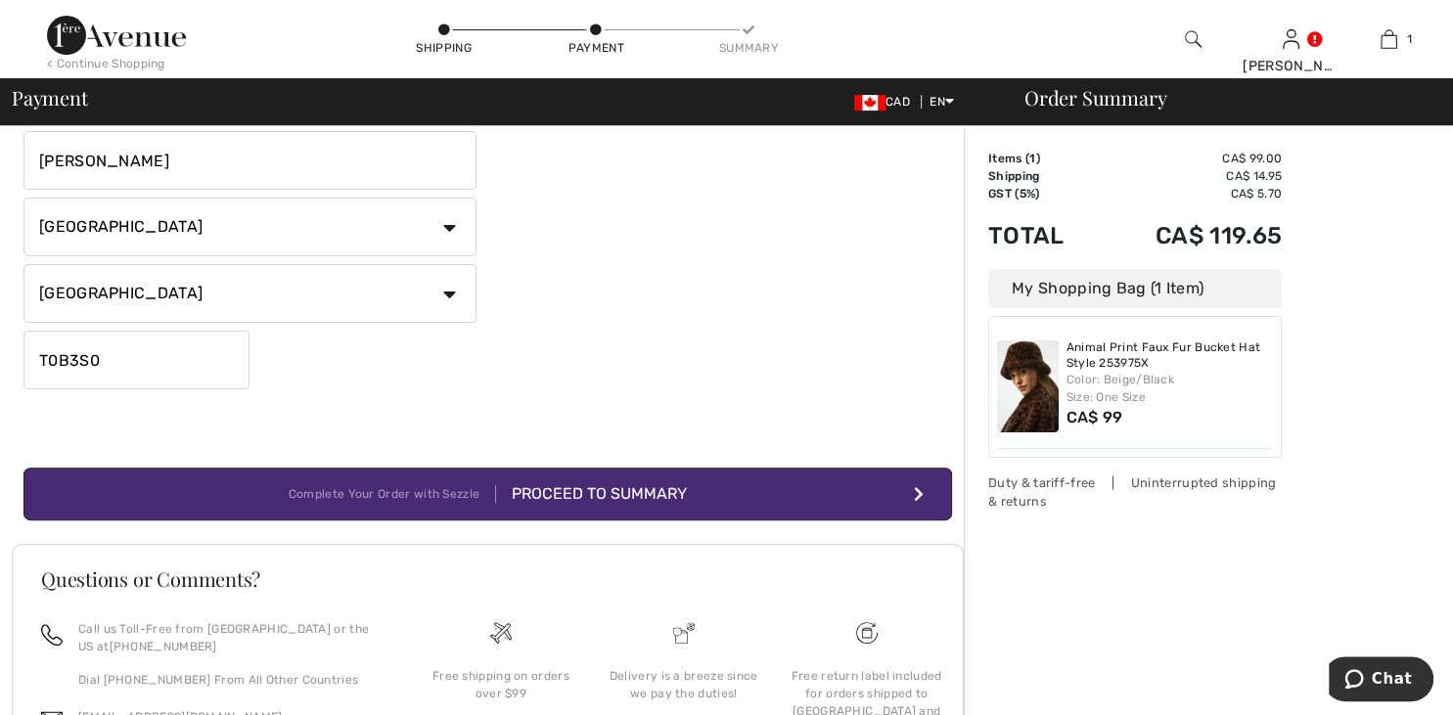
click at [108, 366] on input "T0B3S0" at bounding box center [136, 360] width 226 height 59
type input "T"
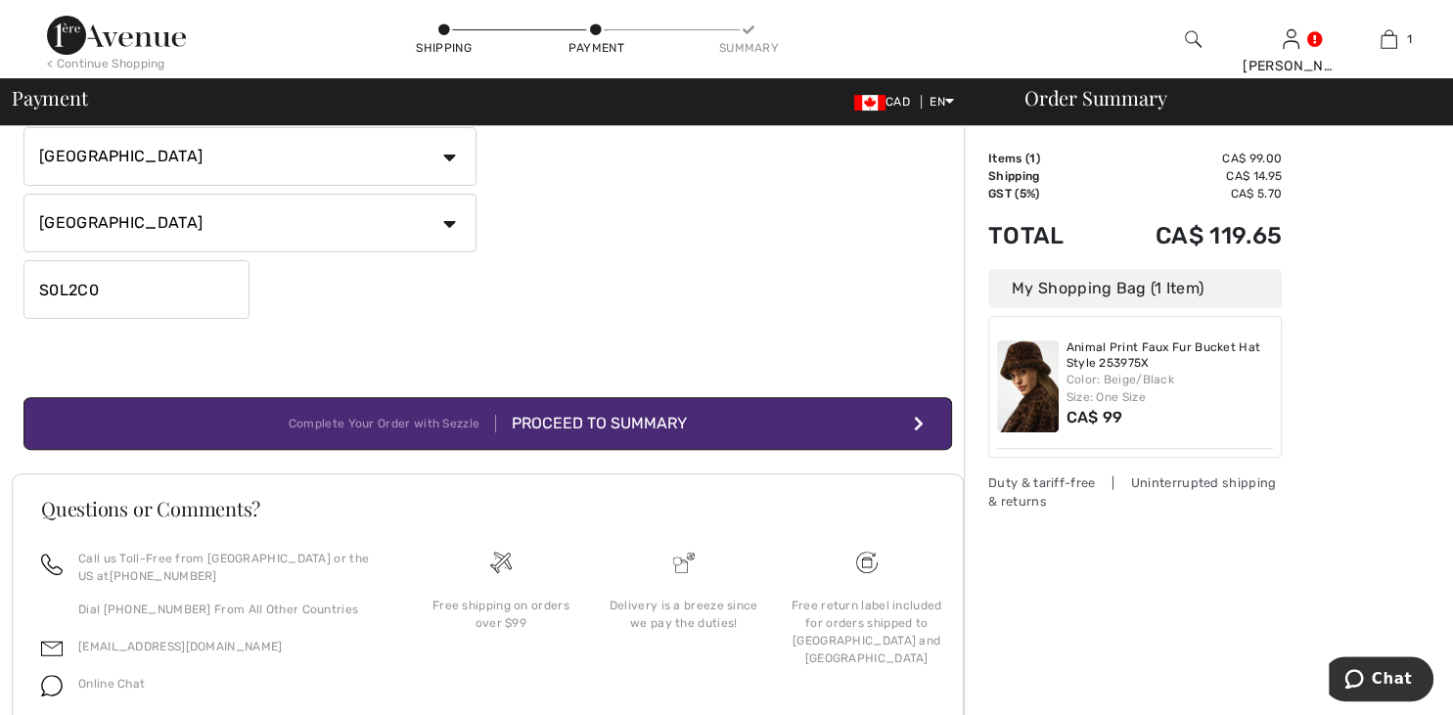
scroll to position [525, 0]
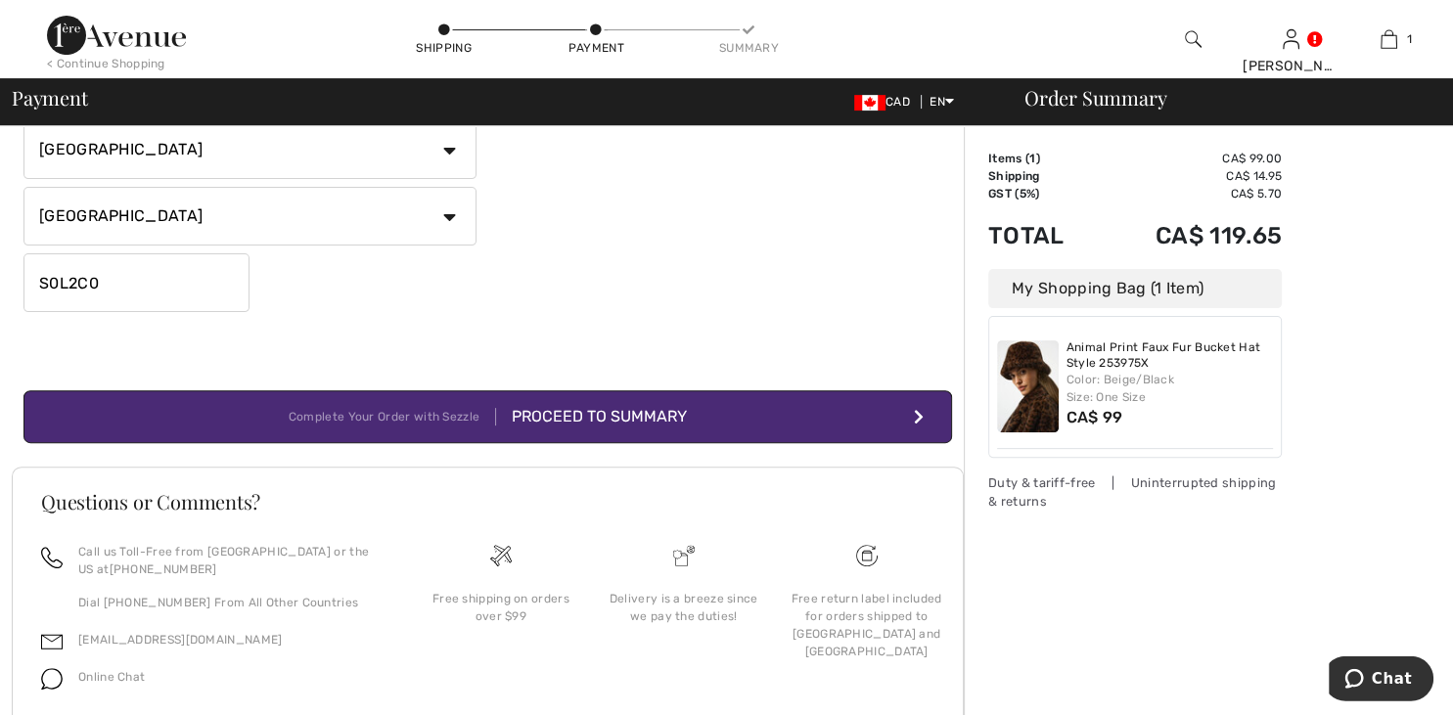
type input "S0L2C0"
click at [564, 418] on div "Proceed to Summary" at bounding box center [591, 416] width 191 height 23
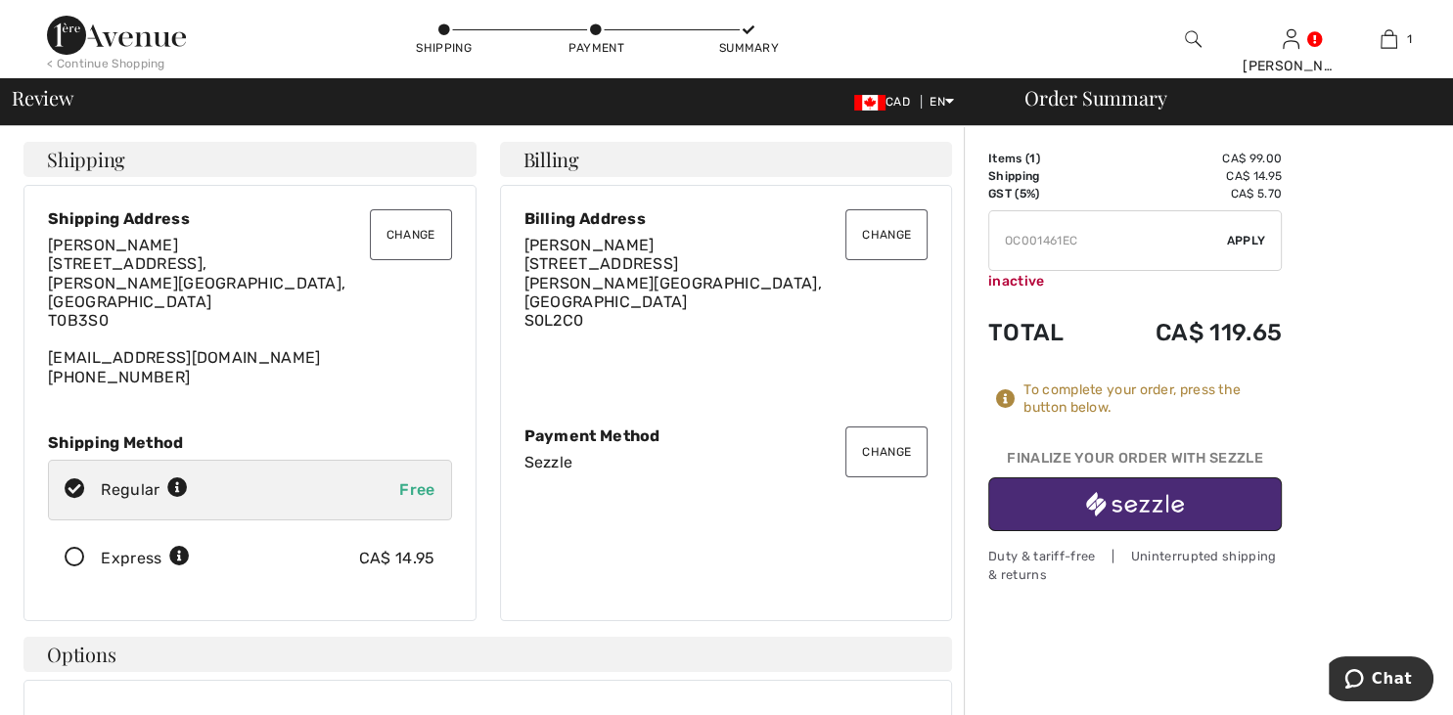
click at [424, 233] on button "Change" at bounding box center [411, 234] width 82 height 51
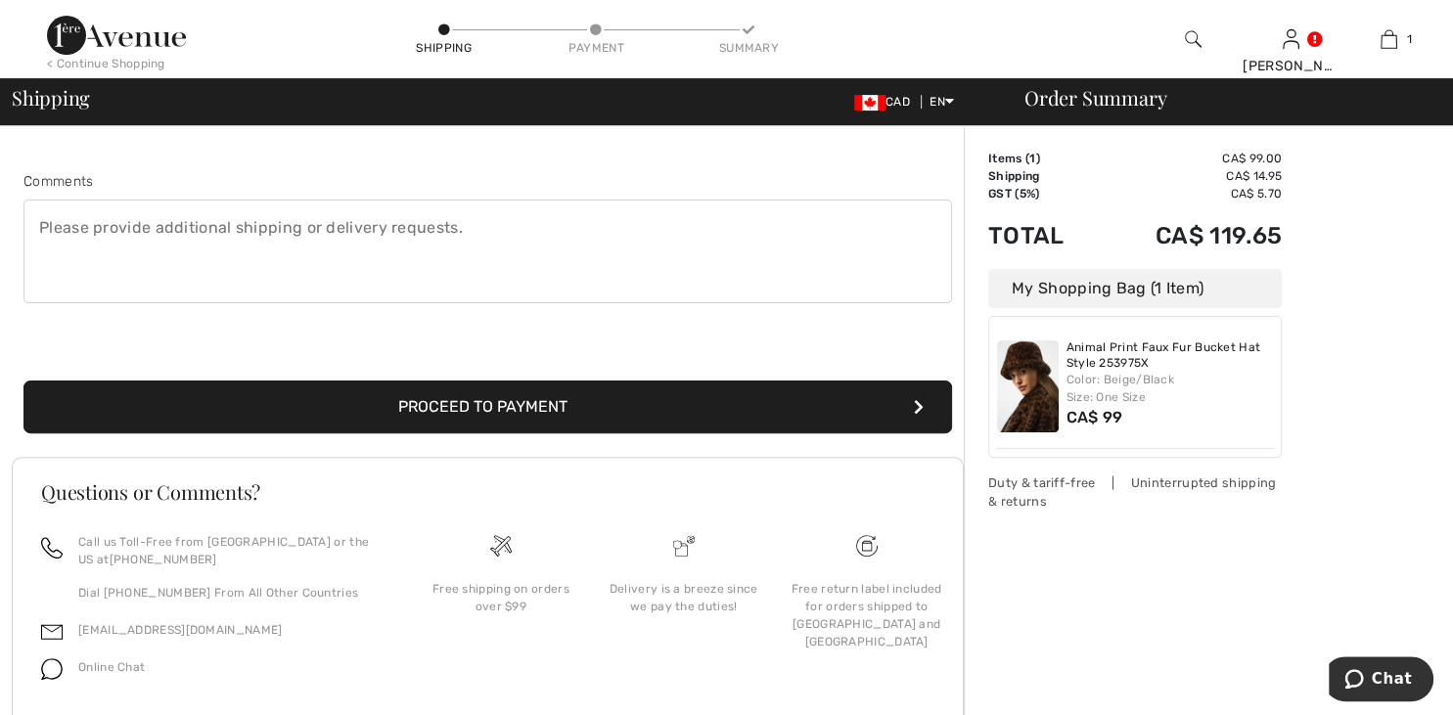
scroll to position [494, 0]
click at [442, 393] on button "Proceed to Payment" at bounding box center [487, 406] width 928 height 53
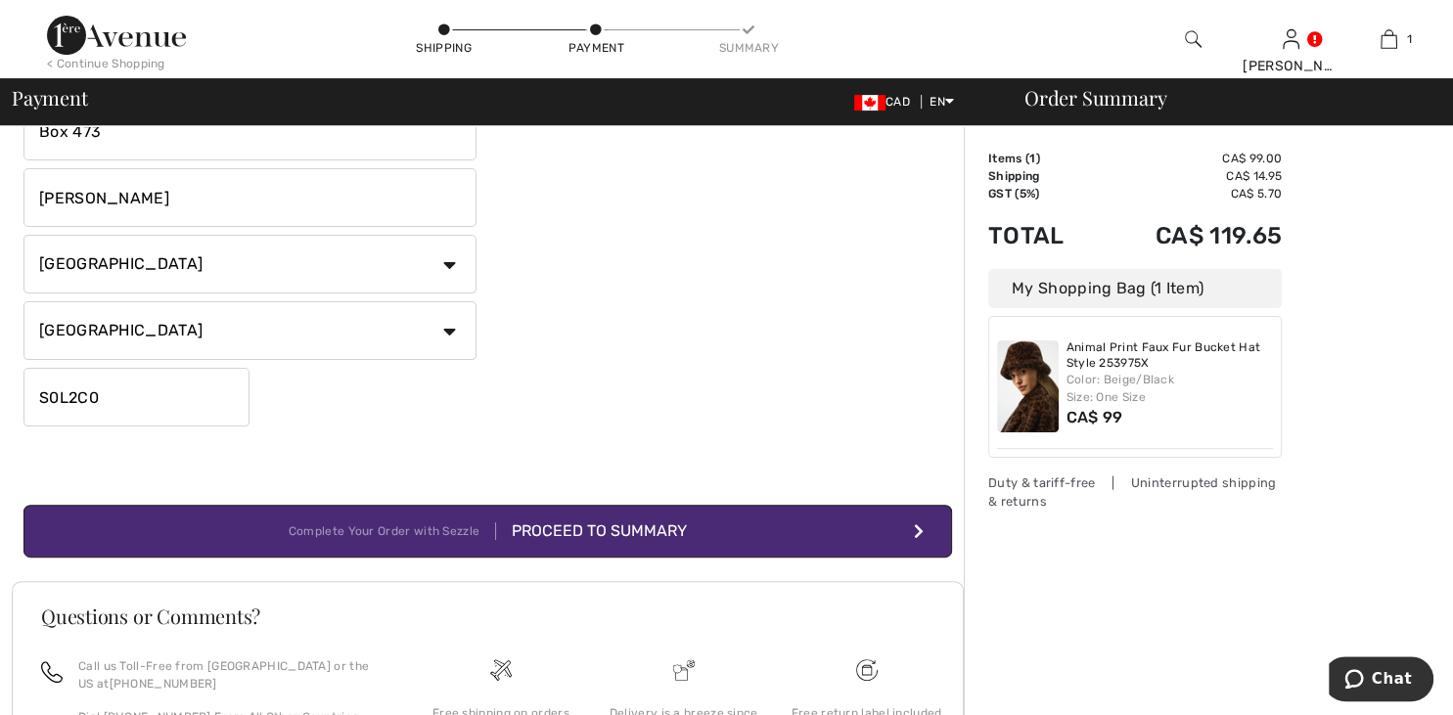
scroll to position [432, 0]
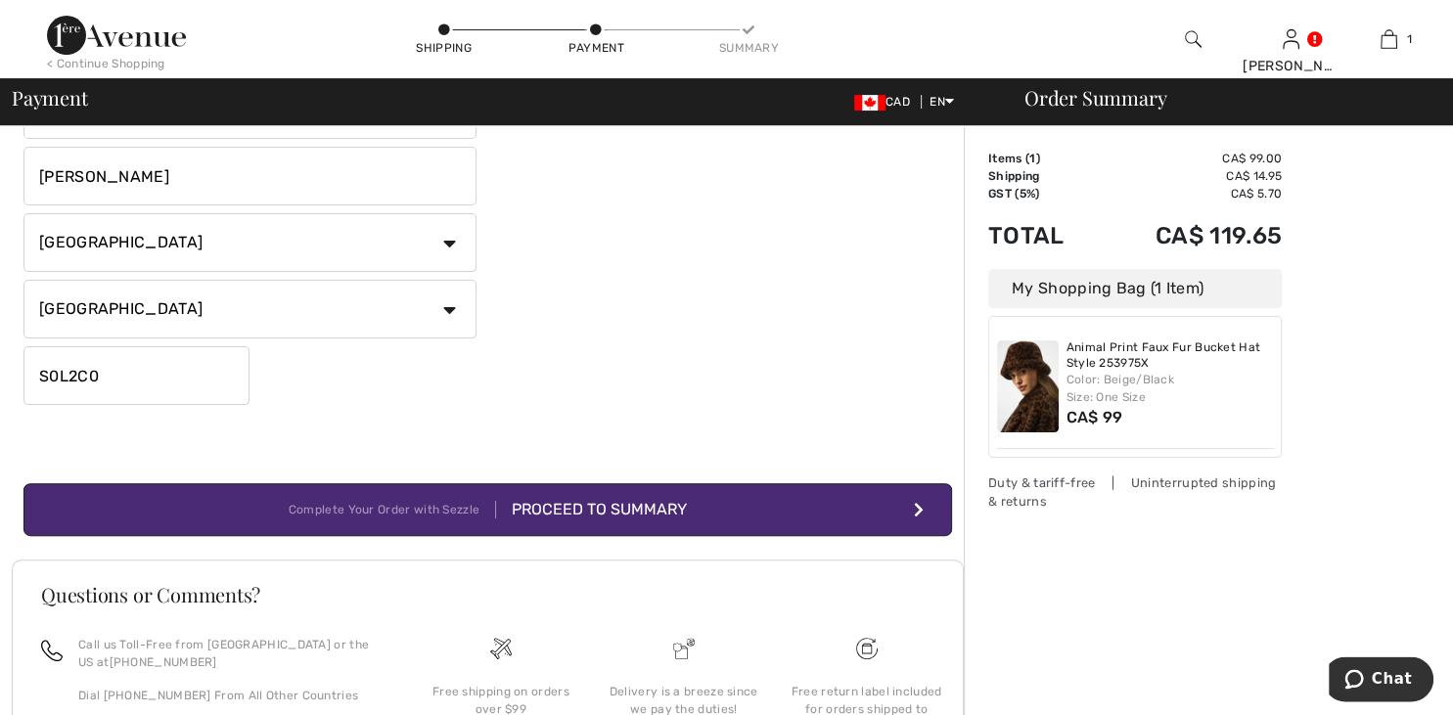
click at [534, 500] on div "Proceed to Summary" at bounding box center [591, 509] width 191 height 23
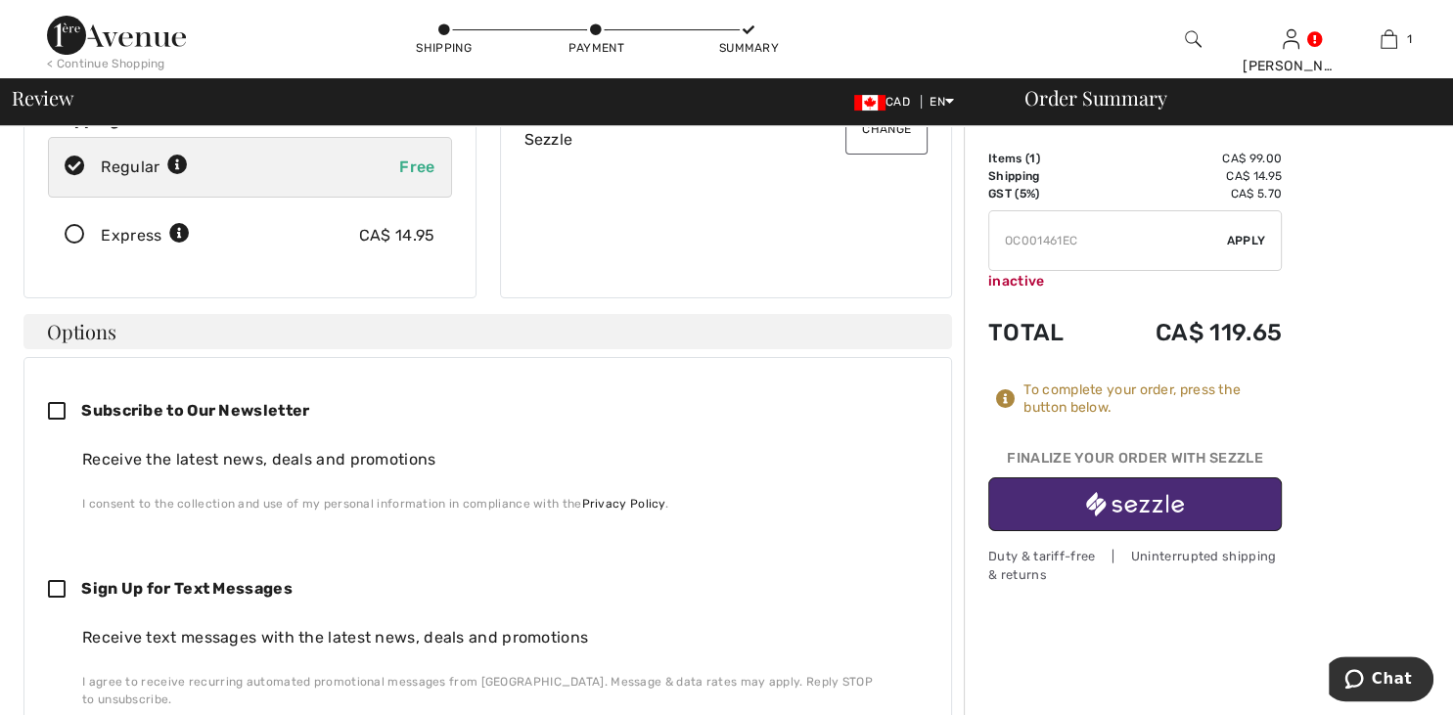
scroll to position [325, 0]
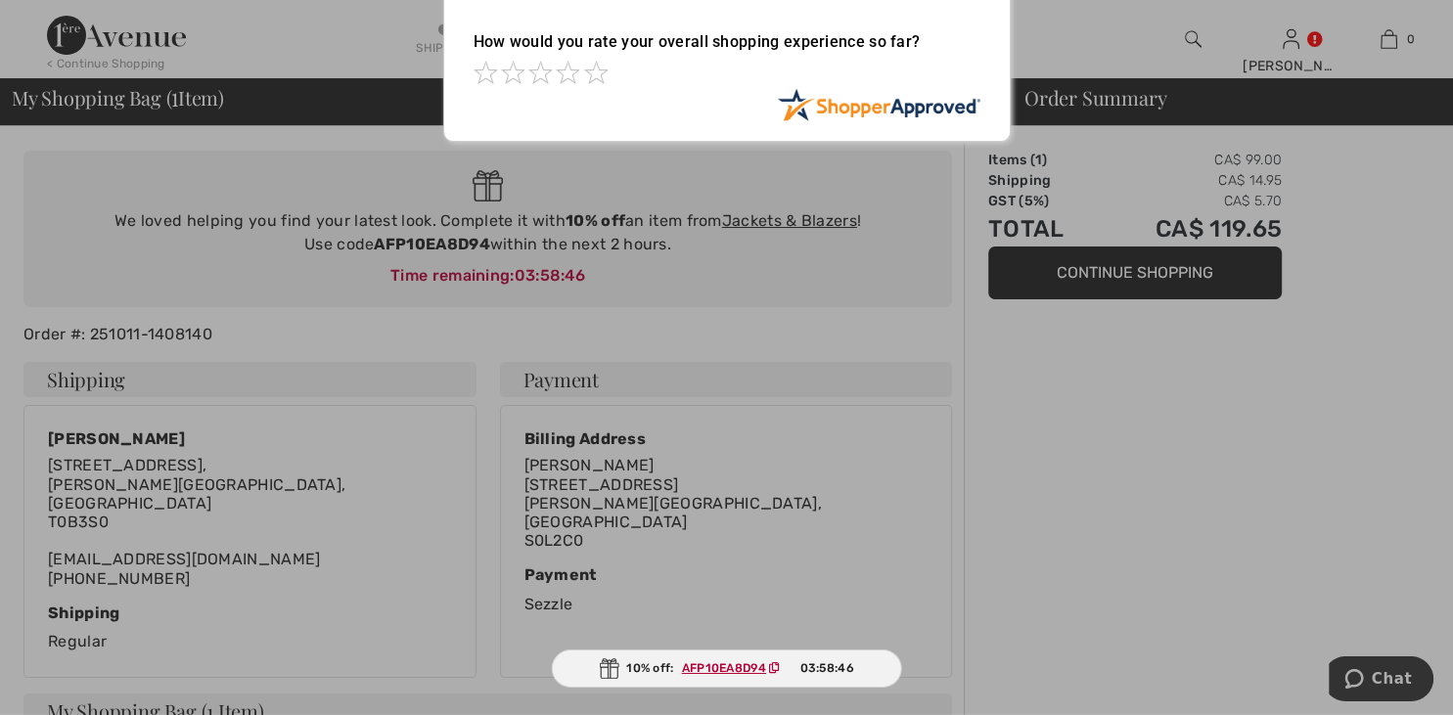
scroll to position [116, 0]
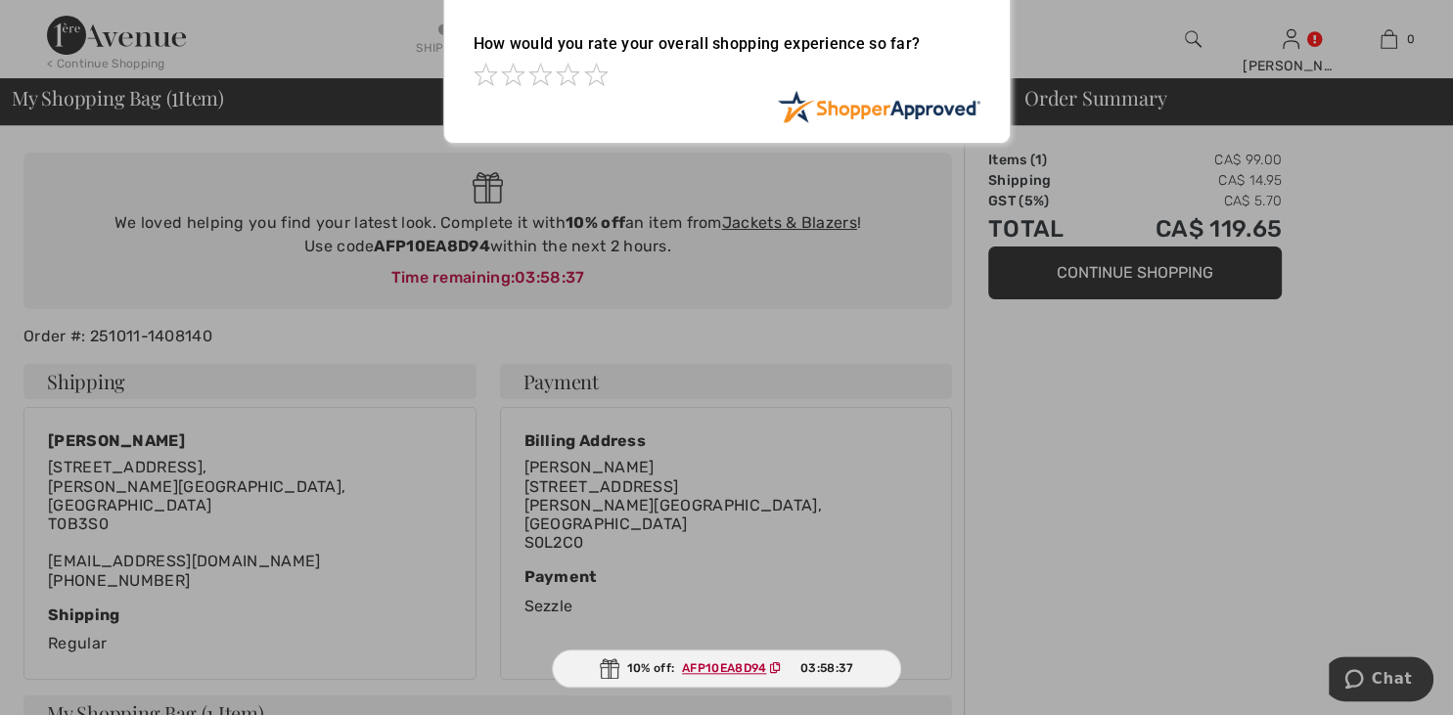
click at [1282, 564] on div at bounding box center [726, 357] width 1453 height 715
click at [597, 71] on span at bounding box center [595, 74] width 23 height 23
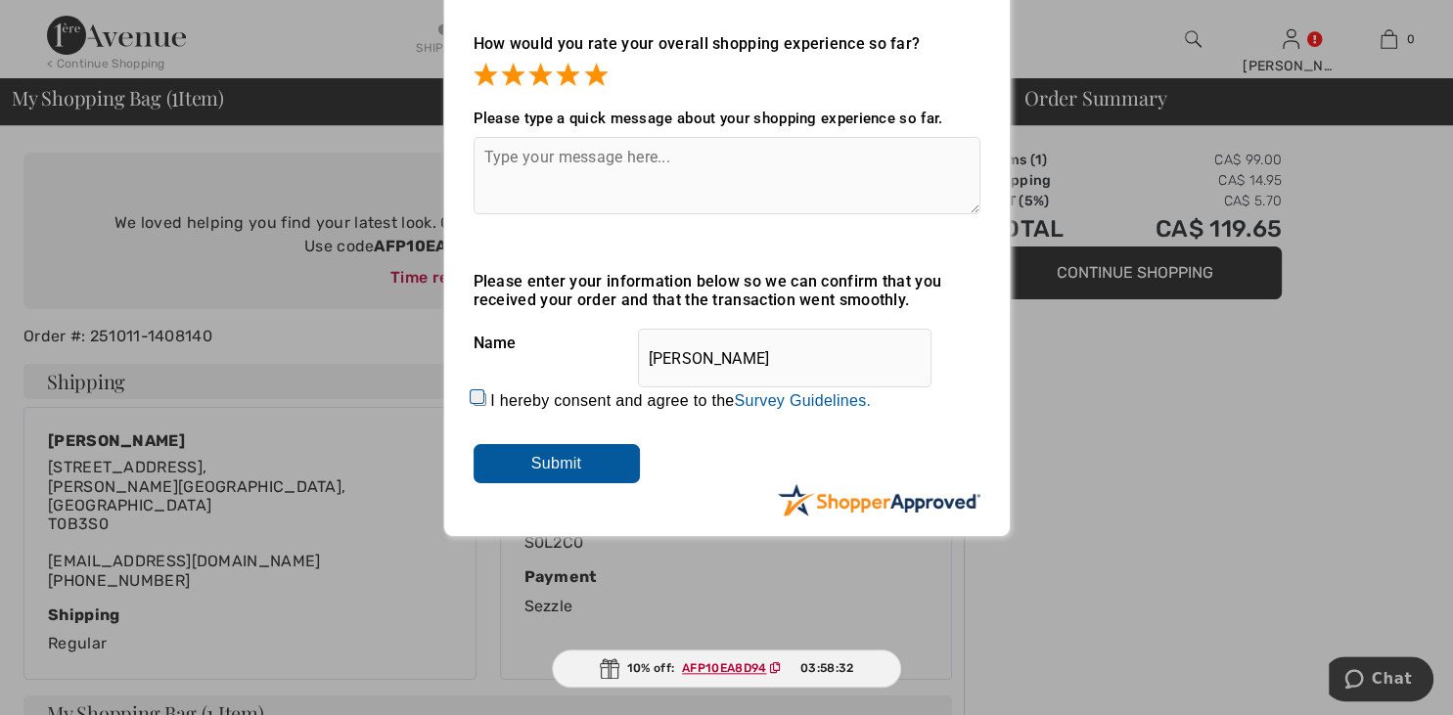
click at [479, 406] on input "I hereby consent and agree to the By submitting a review, you grant permission …" at bounding box center [479, 399] width 13 height 13
checkbox input "true"
click at [556, 472] on input "Submit" at bounding box center [556, 463] width 166 height 39
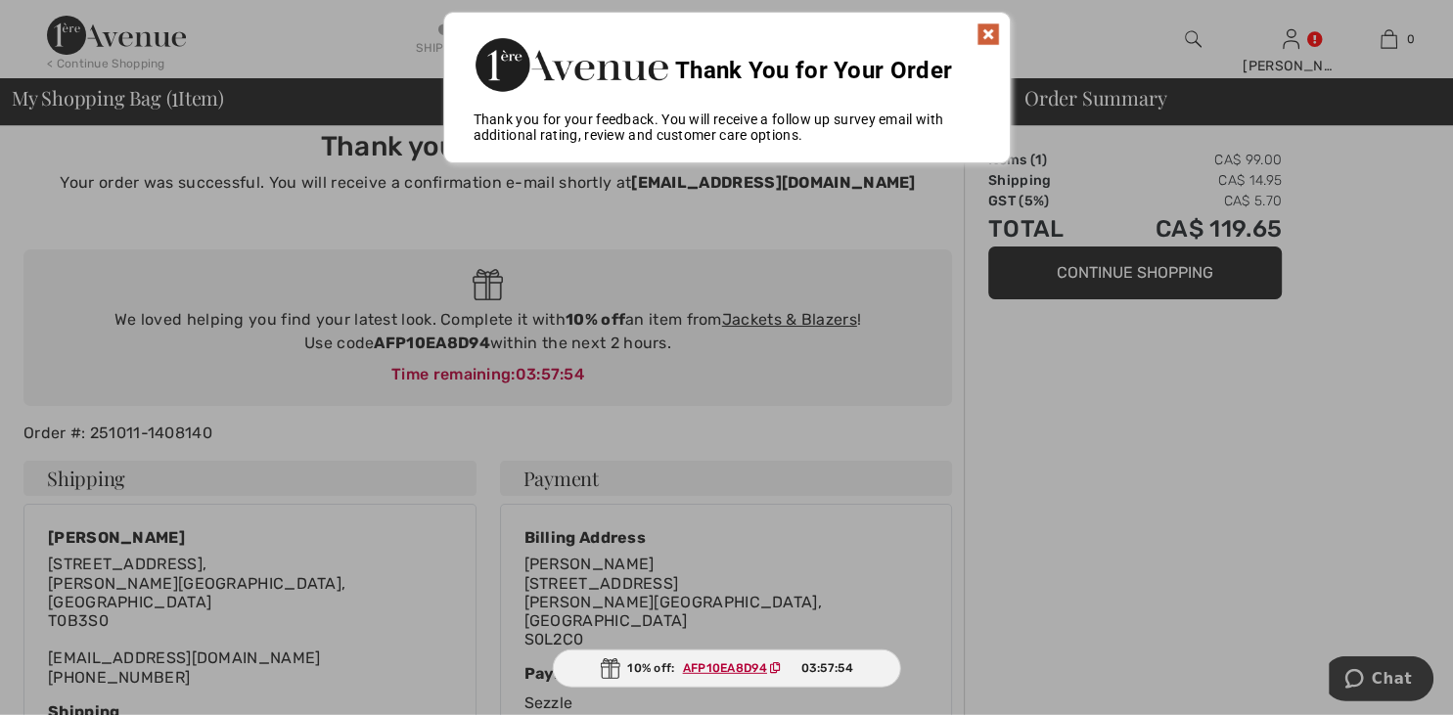
scroll to position [12, 0]
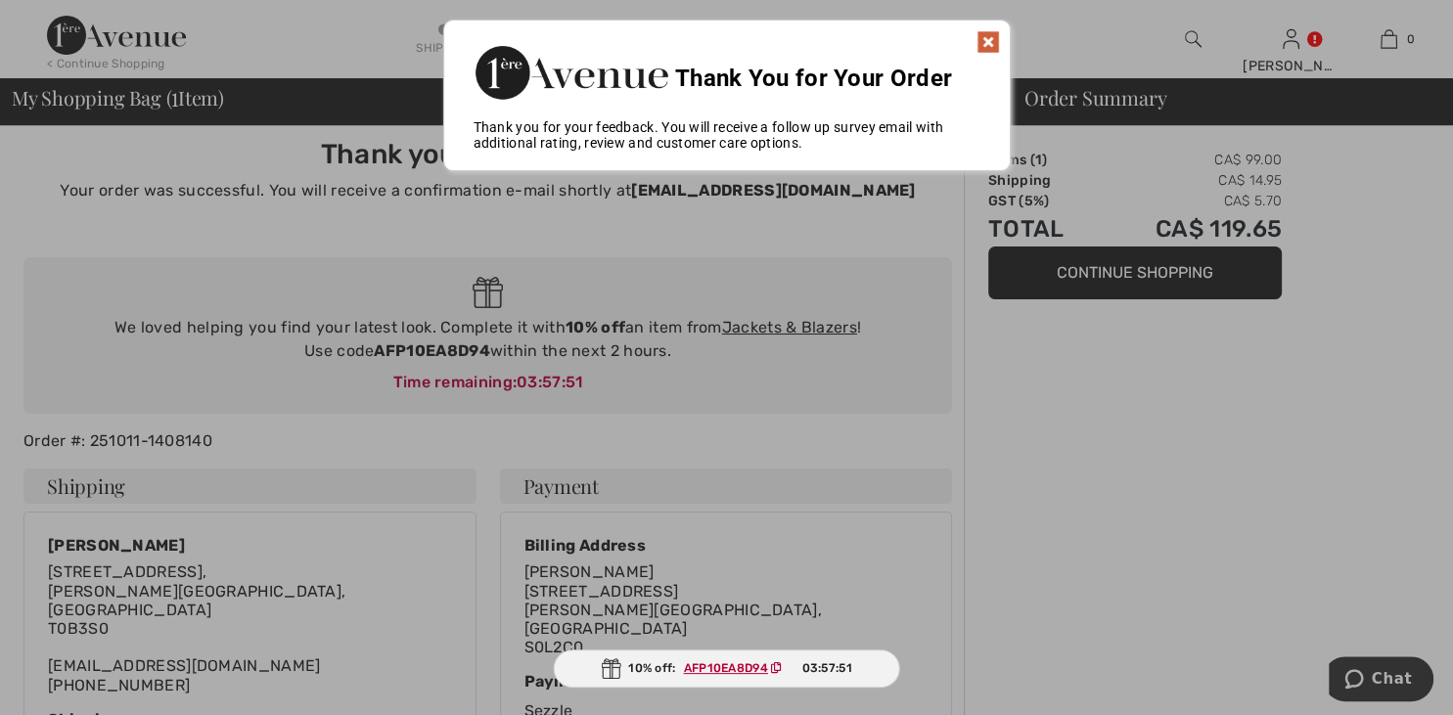
click at [987, 39] on img at bounding box center [987, 41] width 23 height 23
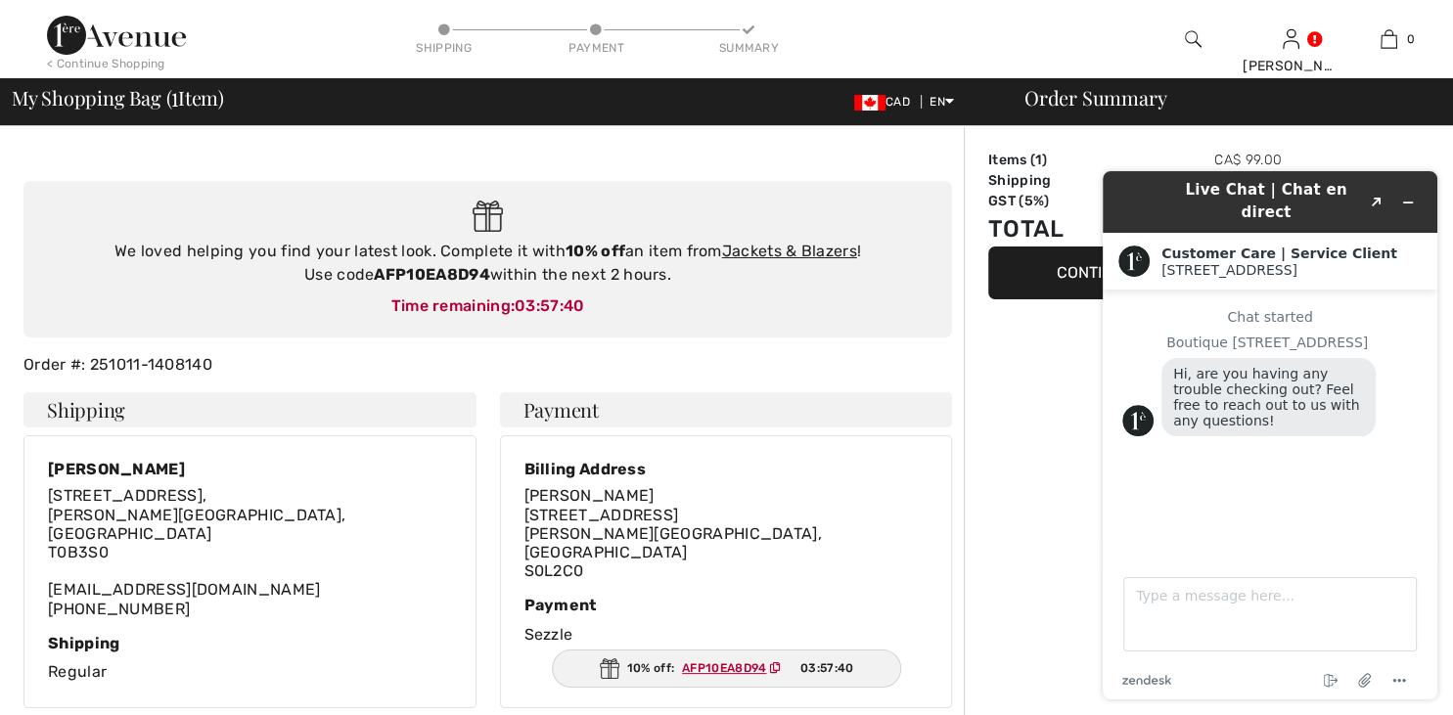
scroll to position [0, 0]
click at [1172, 604] on textarea "Type a message here..." at bounding box center [1269, 614] width 293 height 74
type textarea "calling now"
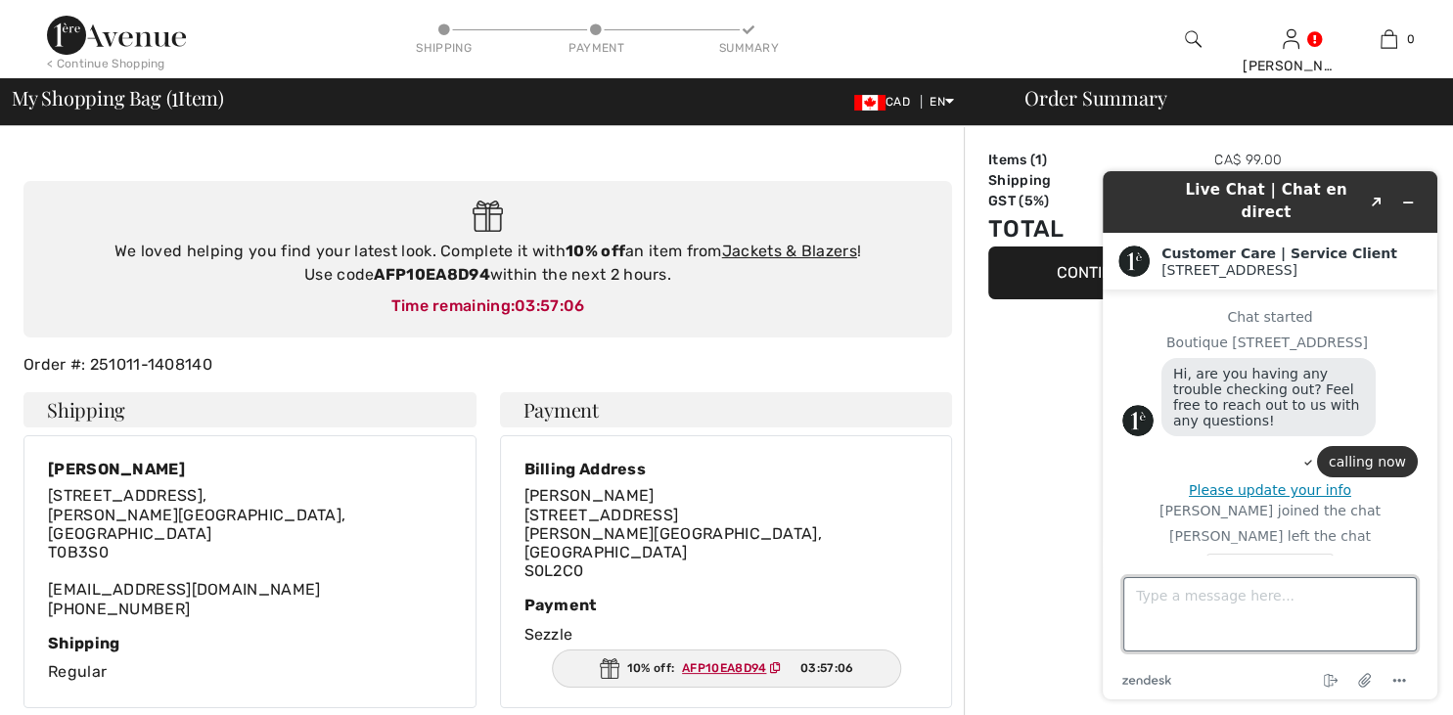
scroll to position [67, 0]
